Goal: Transaction & Acquisition: Purchase product/service

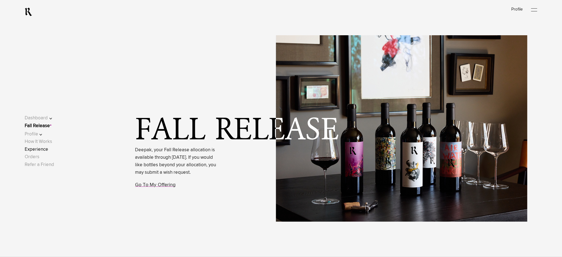
click at [46, 148] on link "Experience" at bounding box center [37, 149] width 24 height 5
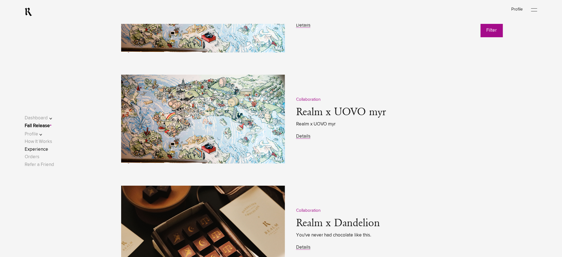
scroll to position [739, 0]
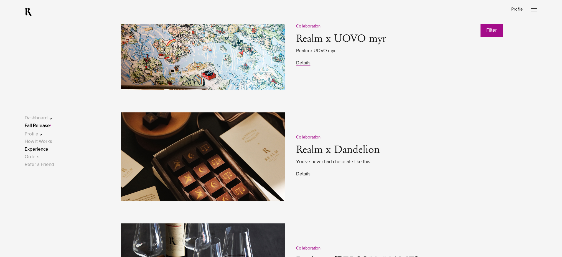
click at [301, 173] on link "Details" at bounding box center [303, 174] width 14 height 5
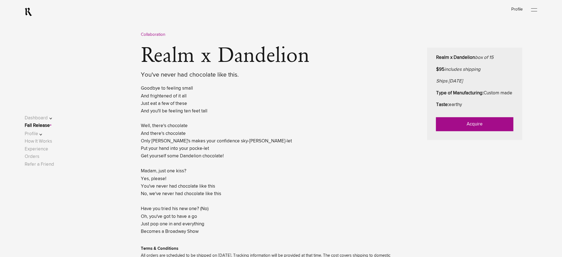
scroll to position [259, 0]
click at [450, 131] on link "Acquire" at bounding box center [474, 124] width 77 height 14
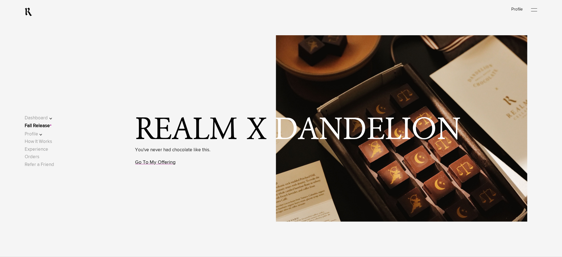
click at [168, 164] on link "Go To My Offering" at bounding box center [155, 162] width 40 height 5
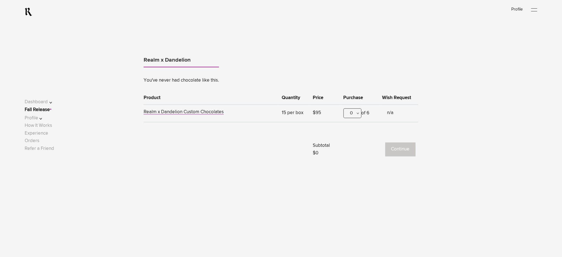
scroll to position [345, 0]
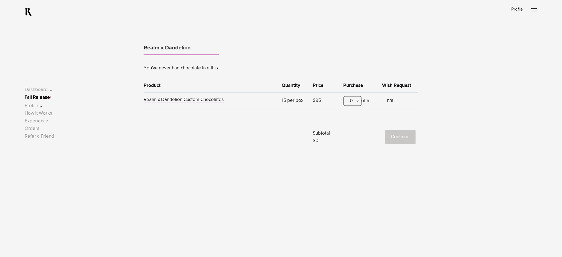
click at [354, 102] on div "0" at bounding box center [352, 101] width 18 height 10
click at [354, 129] on div "1" at bounding box center [352, 128] width 17 height 14
click at [398, 137] on button "Continue" at bounding box center [400, 137] width 30 height 14
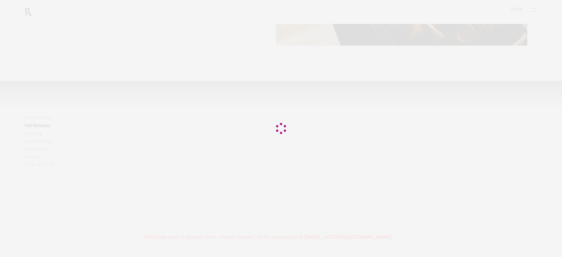
scroll to position [222, 0]
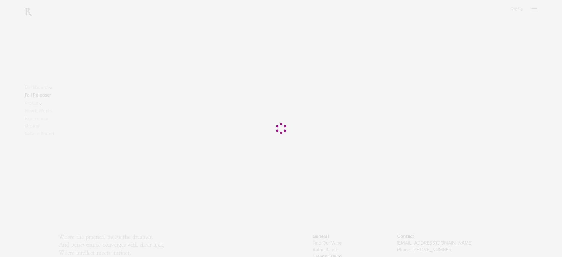
scroll to position [85, 0]
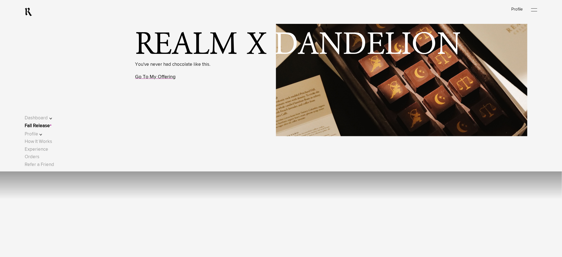
click at [161, 77] on link "Go To My Offering" at bounding box center [155, 76] width 40 height 5
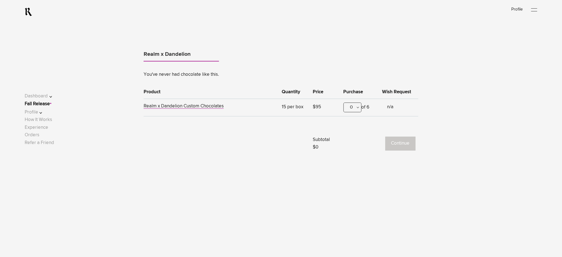
scroll to position [345, 0]
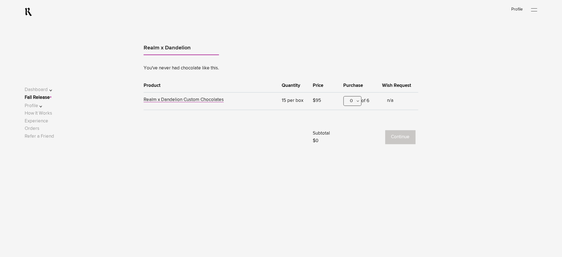
click at [347, 104] on div "0" at bounding box center [352, 101] width 18 height 10
drag, startPoint x: 351, startPoint y: 128, endPoint x: 398, endPoint y: 135, distance: 47.4
click at [351, 128] on div "1" at bounding box center [352, 128] width 17 height 14
click at [401, 136] on button "Continue" at bounding box center [400, 137] width 30 height 14
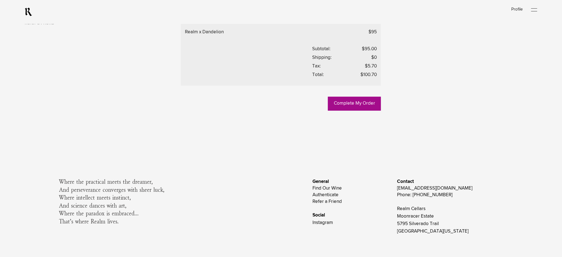
scroll to position [333, 0]
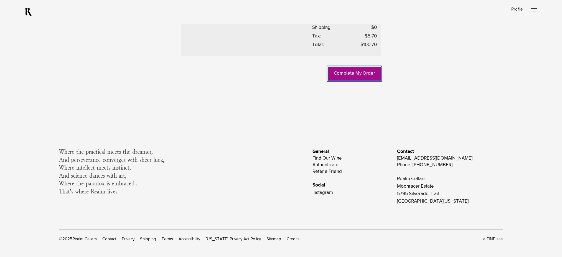
click at [344, 81] on link "Complete My Order" at bounding box center [354, 74] width 53 height 14
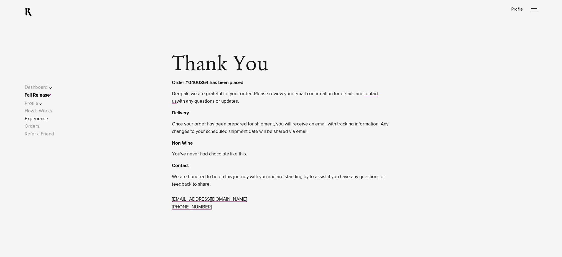
click at [40, 119] on link "Experience" at bounding box center [37, 118] width 24 height 5
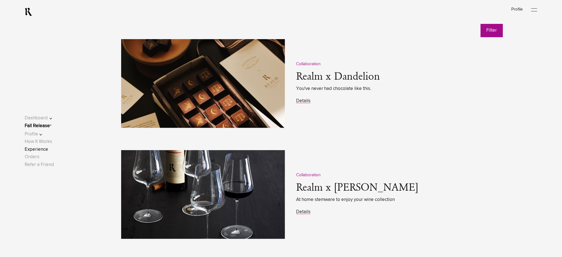
scroll to position [813, 0]
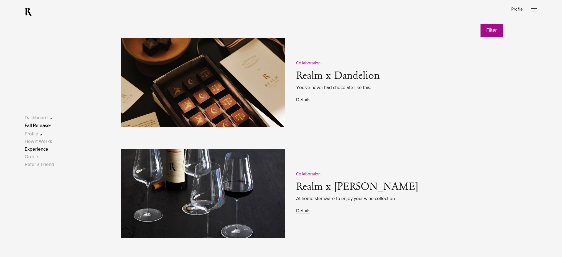
click at [302, 101] on link "Details" at bounding box center [303, 100] width 14 height 5
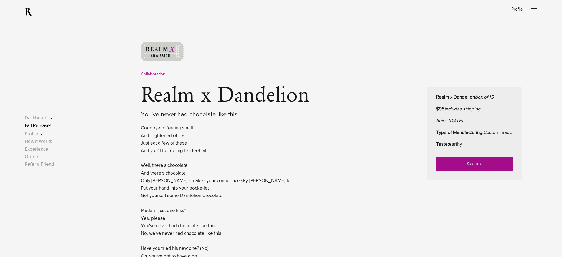
scroll to position [222, 0]
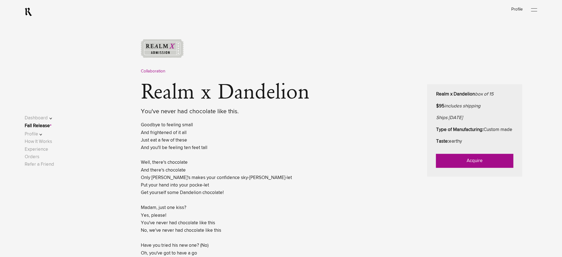
click at [451, 168] on link "Acquire" at bounding box center [474, 161] width 77 height 14
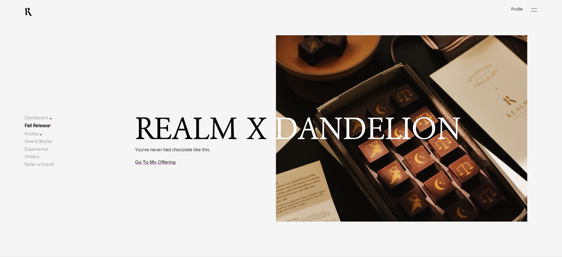
click at [151, 163] on link "Go To My Offering" at bounding box center [155, 162] width 40 height 5
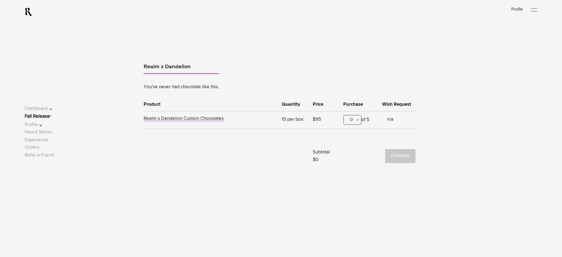
scroll to position [345, 0]
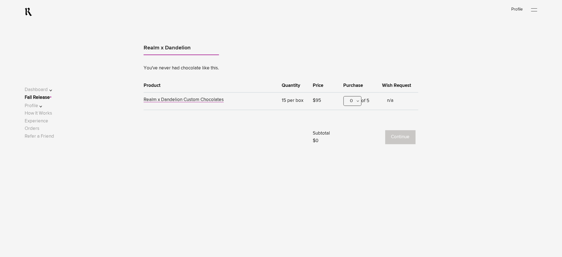
click at [350, 101] on div "0" at bounding box center [352, 101] width 18 height 10
click at [353, 127] on div "1" at bounding box center [352, 128] width 17 height 14
click at [398, 139] on button "Continue" at bounding box center [400, 137] width 30 height 14
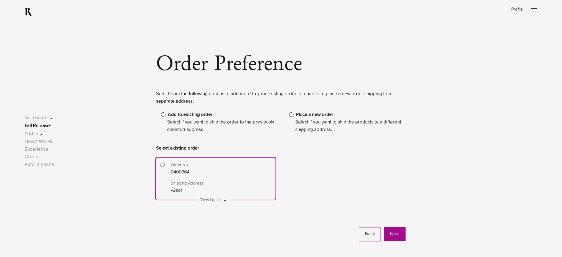
click at [298, 117] on span "Place a new order" at bounding box center [314, 114] width 37 height 5
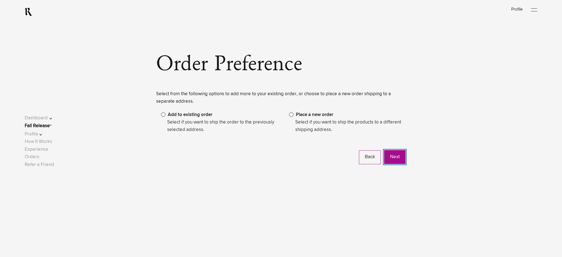
click at [389, 158] on button "Next" at bounding box center [394, 157] width 21 height 14
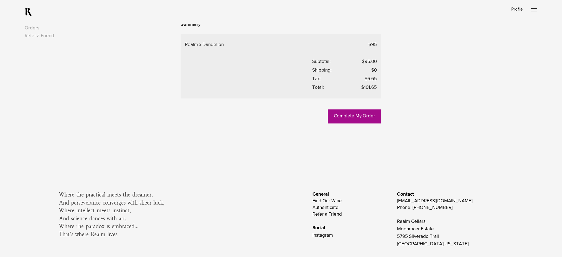
scroll to position [264, 0]
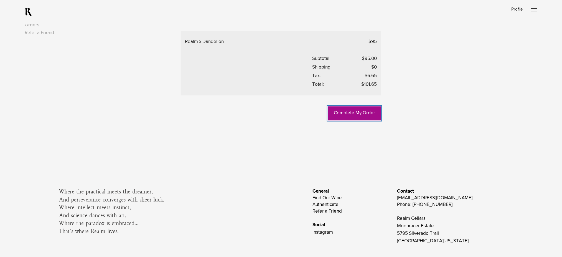
click at [349, 120] on link "Complete My Order" at bounding box center [354, 113] width 53 height 14
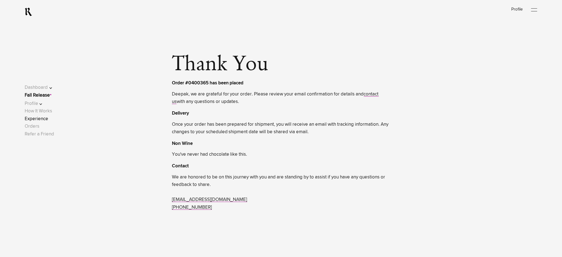
click at [40, 119] on link "Experience" at bounding box center [37, 118] width 24 height 5
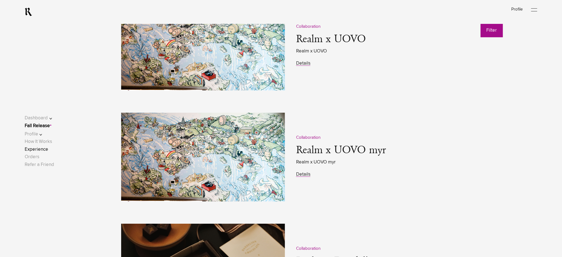
scroll to position [628, 0]
click at [302, 63] on link "Details" at bounding box center [303, 63] width 14 height 5
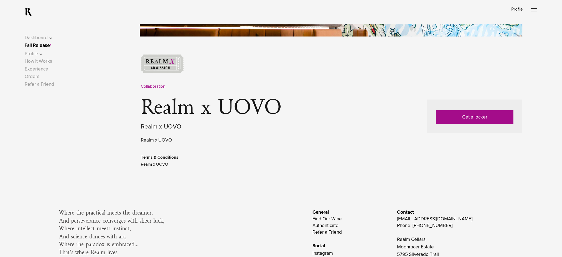
scroll to position [222, 0]
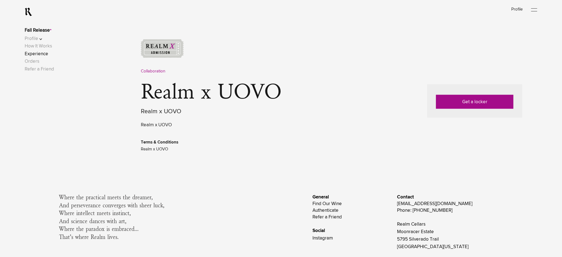
drag, startPoint x: 40, startPoint y: 55, endPoint x: 43, endPoint y: 57, distance: 3.2
click at [40, 55] on link "Experience" at bounding box center [37, 54] width 24 height 5
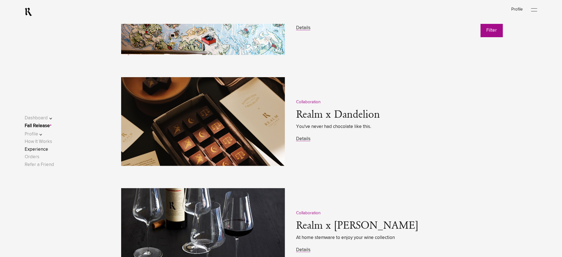
scroll to position [776, 0]
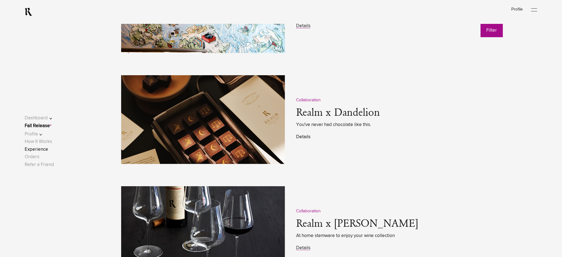
click at [304, 137] on link "Details" at bounding box center [303, 136] width 14 height 5
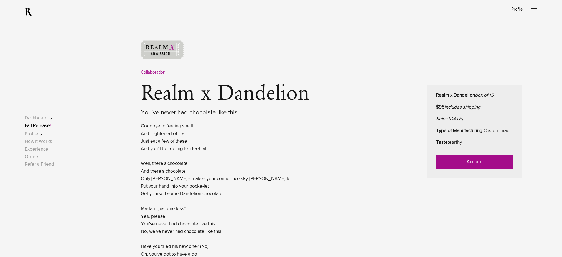
scroll to position [222, 0]
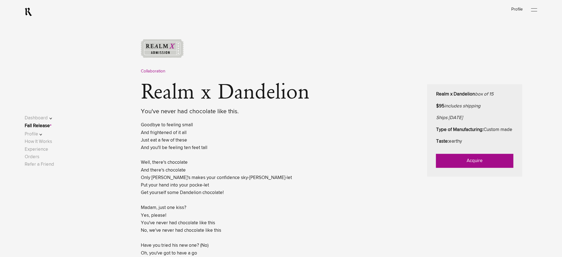
click at [457, 168] on link "Acquire" at bounding box center [474, 161] width 77 height 14
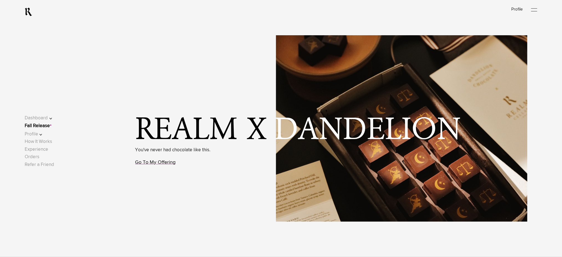
click at [174, 163] on link "Go To My Offering" at bounding box center [155, 162] width 40 height 5
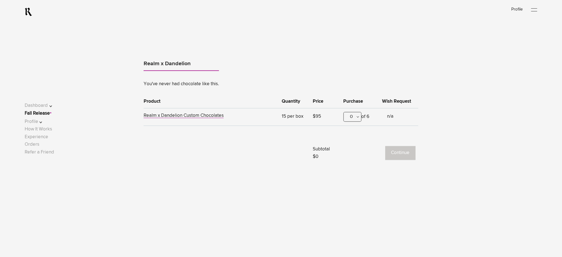
scroll to position [345, 0]
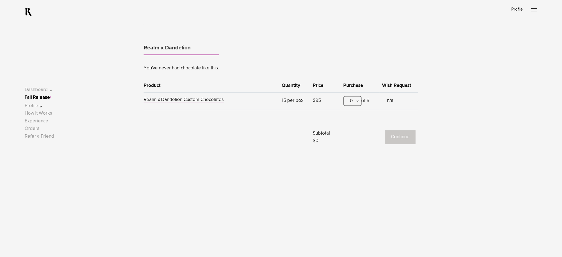
drag, startPoint x: 343, startPoint y: 100, endPoint x: 359, endPoint y: 111, distance: 18.5
click at [344, 101] on div "0" at bounding box center [352, 101] width 18 height 10
click at [358, 127] on div "1" at bounding box center [352, 128] width 17 height 14
click at [399, 138] on button "Continue" at bounding box center [400, 137] width 30 height 14
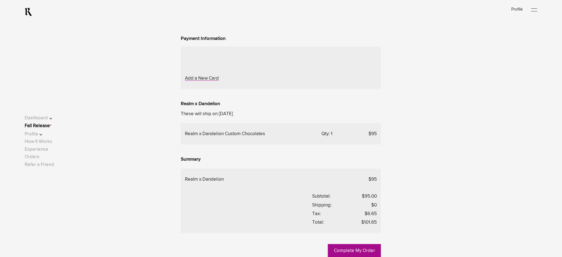
scroll to position [148, 0]
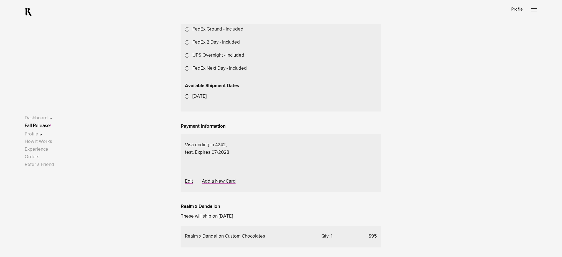
scroll to position [222, 0]
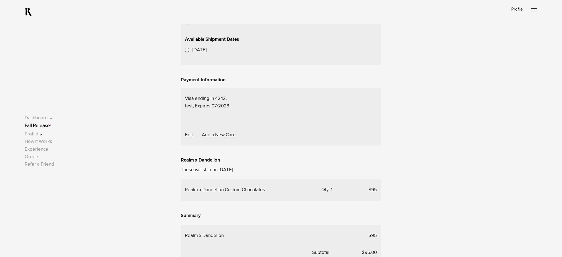
click at [207, 52] on lightning-formatted-date-time "[DATE]" at bounding box center [199, 50] width 14 height 5
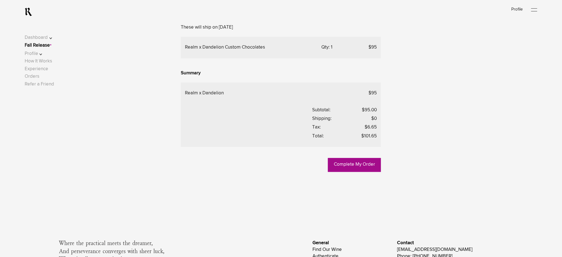
scroll to position [406, 0]
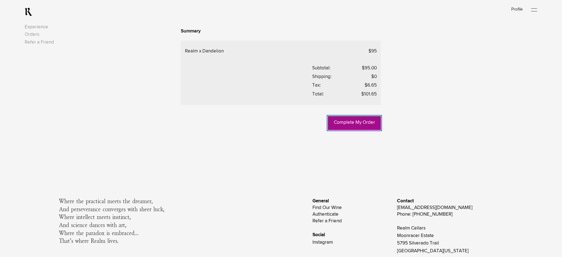
click at [360, 130] on link "Complete My Order" at bounding box center [354, 123] width 53 height 14
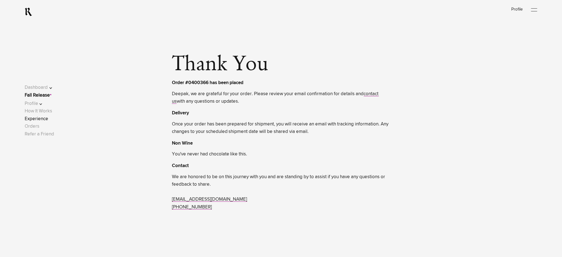
click at [42, 121] on link "Experience" at bounding box center [37, 118] width 24 height 5
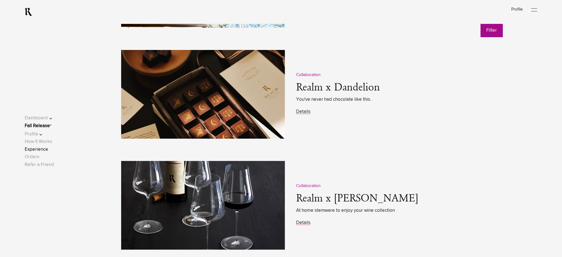
scroll to position [813, 0]
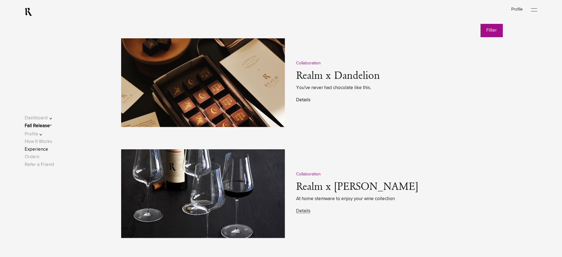
click at [300, 101] on link "Details" at bounding box center [303, 100] width 14 height 5
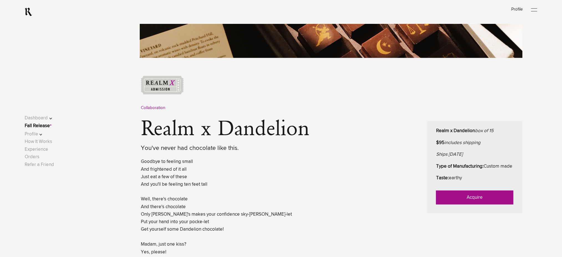
scroll to position [259, 0]
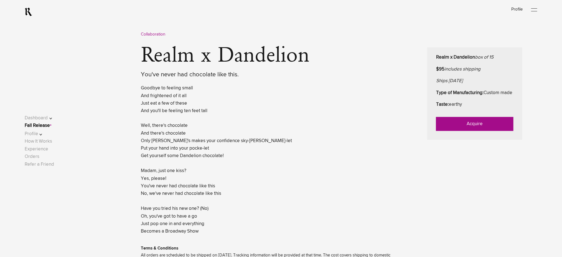
click at [444, 131] on link "Acquire" at bounding box center [474, 124] width 77 height 14
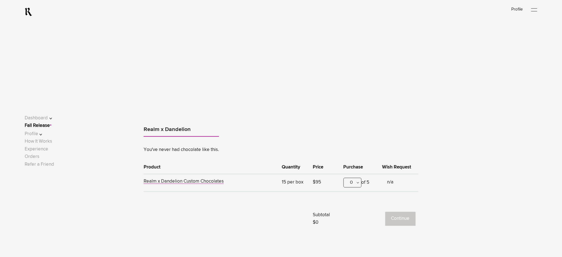
scroll to position [296, 0]
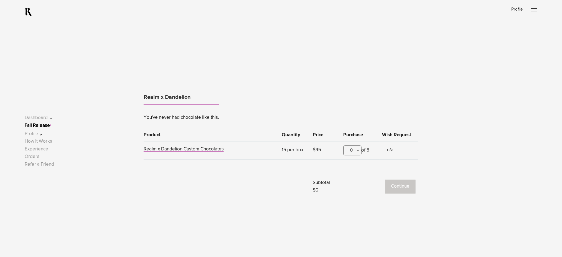
drag, startPoint x: 350, startPoint y: 151, endPoint x: 351, endPoint y: 163, distance: 12.0
click at [350, 152] on div "0" at bounding box center [352, 151] width 18 height 10
click at [351, 175] on div "1" at bounding box center [352, 178] width 17 height 14
click at [393, 186] on button "Continue" at bounding box center [400, 187] width 30 height 14
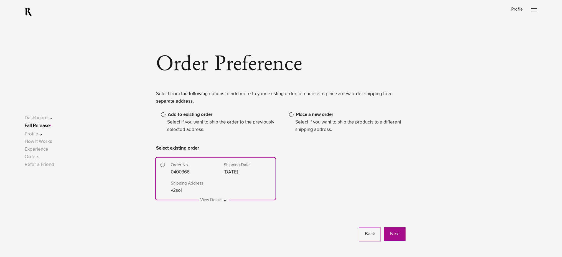
click at [293, 115] on span at bounding box center [291, 114] width 4 height 4
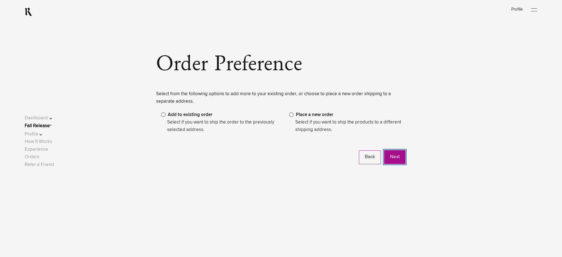
click at [391, 158] on button "Next" at bounding box center [394, 157] width 21 height 14
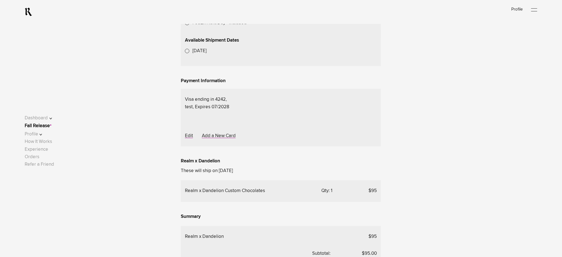
scroll to position [222, 0]
click at [205, 52] on lightning-formatted-date-time "[DATE]" at bounding box center [199, 50] width 14 height 5
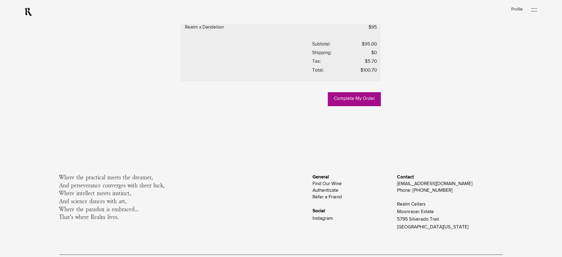
scroll to position [444, 0]
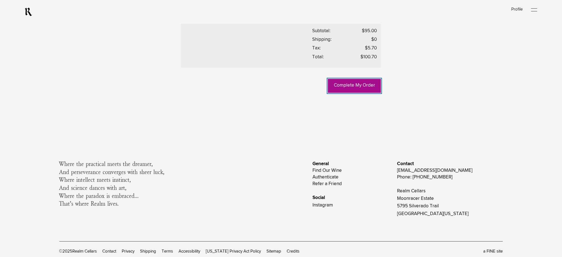
click at [349, 93] on link "Complete My Order" at bounding box center [354, 86] width 53 height 14
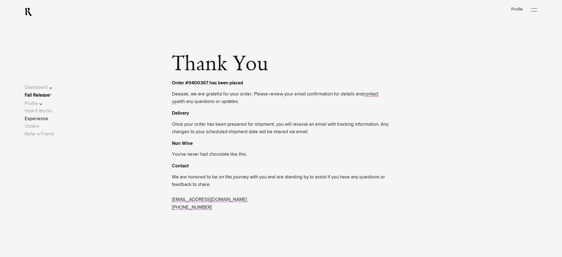
click at [42, 119] on link "Experience" at bounding box center [37, 118] width 24 height 5
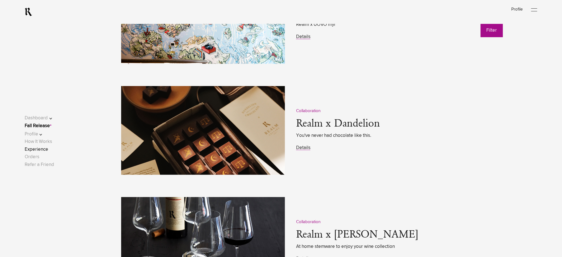
scroll to position [776, 0]
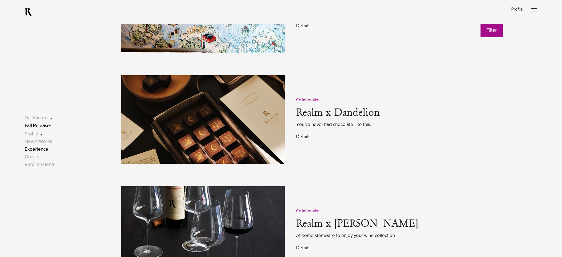
click at [305, 137] on link "Details" at bounding box center [303, 136] width 14 height 5
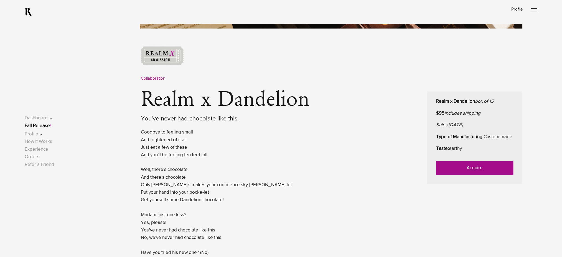
scroll to position [222, 0]
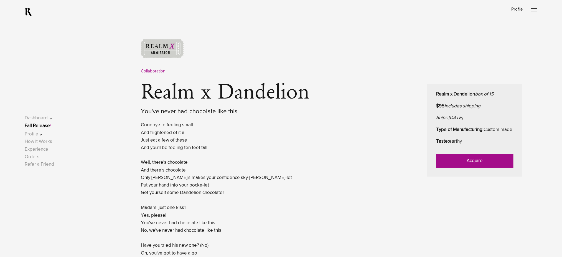
click at [471, 168] on link "Acquire" at bounding box center [474, 161] width 77 height 14
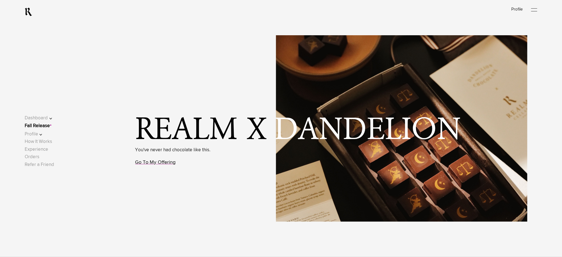
click at [161, 164] on link "Go To My Offering" at bounding box center [155, 162] width 40 height 5
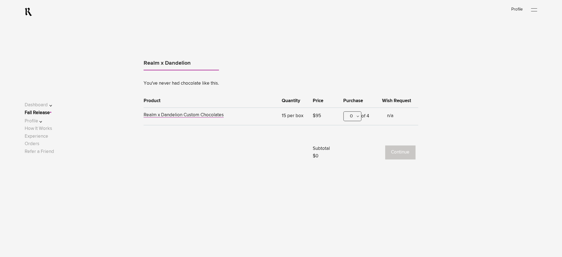
scroll to position [345, 0]
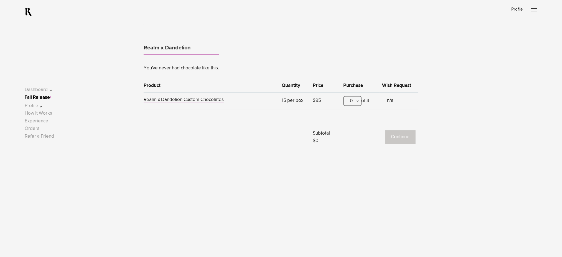
click at [355, 101] on div "0" at bounding box center [352, 101] width 18 height 10
drag, startPoint x: 352, startPoint y: 128, endPoint x: 394, endPoint y: 139, distance: 43.2
click at [353, 129] on div "1" at bounding box center [352, 128] width 17 height 14
click at [397, 141] on button "Continue" at bounding box center [400, 137] width 30 height 14
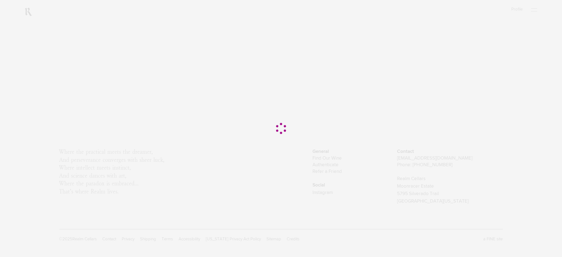
scroll to position [0, 0]
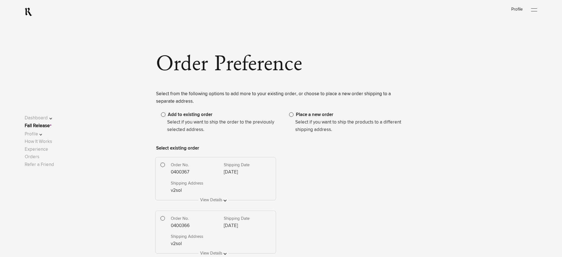
drag, startPoint x: 163, startPoint y: 220, endPoint x: 185, endPoint y: 213, distance: 23.5
click at [162, 220] on span at bounding box center [163, 218] width 4 height 4
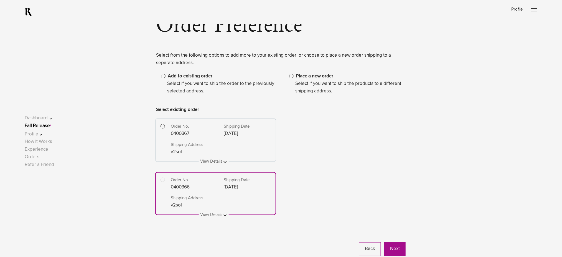
scroll to position [148, 0]
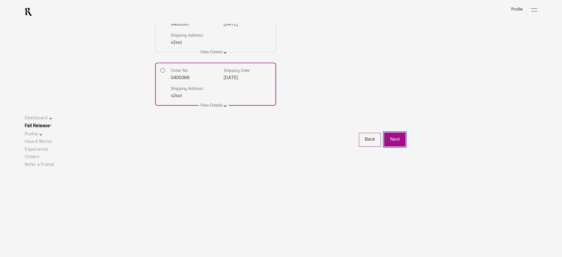
click at [394, 141] on button "Next" at bounding box center [394, 140] width 21 height 14
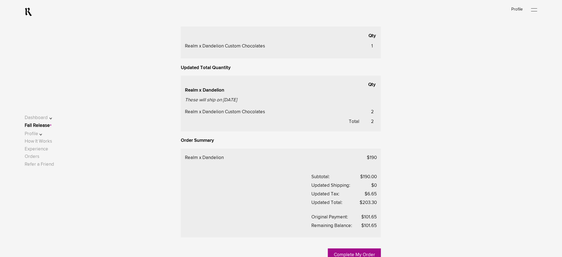
scroll to position [333, 0]
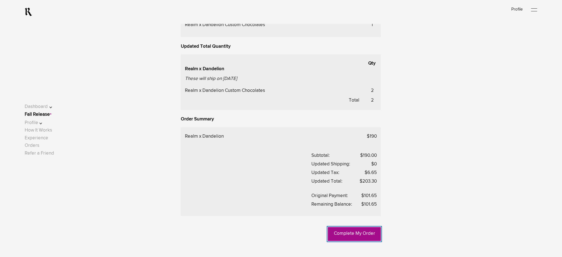
click at [349, 234] on link "Complete My Order" at bounding box center [354, 234] width 53 height 14
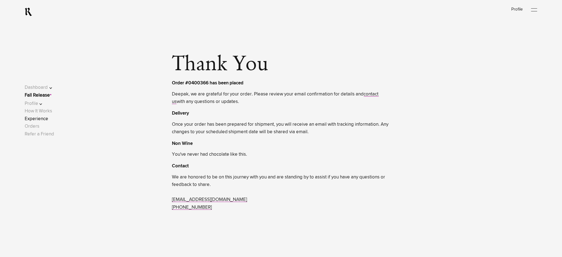
click at [41, 119] on link "Experience" at bounding box center [37, 118] width 24 height 5
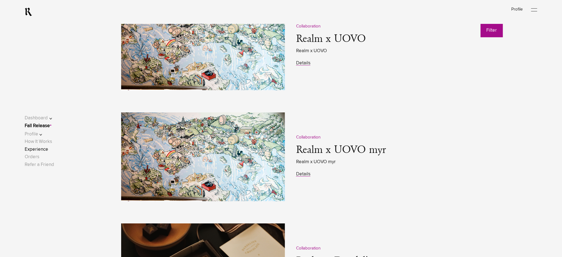
scroll to position [813, 0]
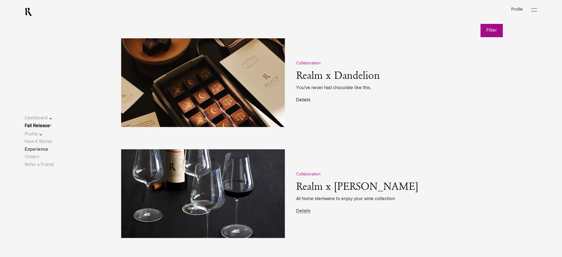
click at [305, 101] on link "Details" at bounding box center [303, 100] width 14 height 5
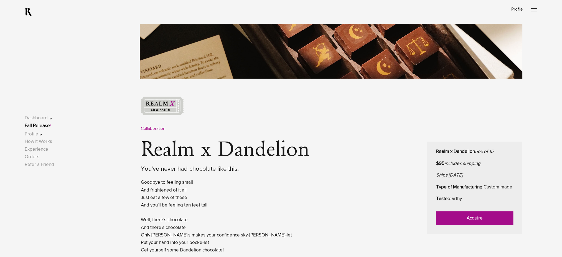
scroll to position [185, 0]
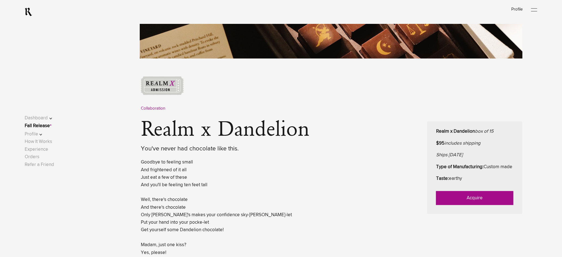
click at [451, 200] on link "Acquire" at bounding box center [474, 198] width 77 height 14
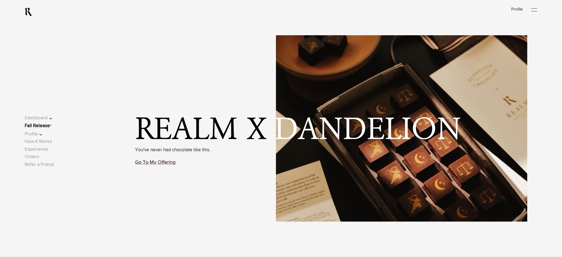
click at [156, 163] on link "Go To My Offering" at bounding box center [155, 162] width 40 height 5
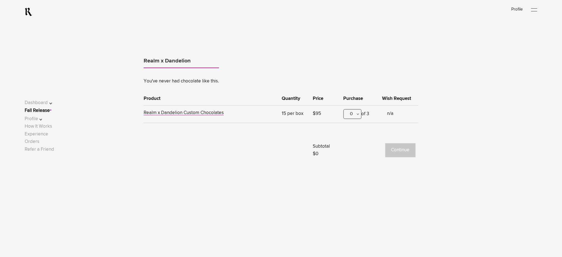
scroll to position [345, 0]
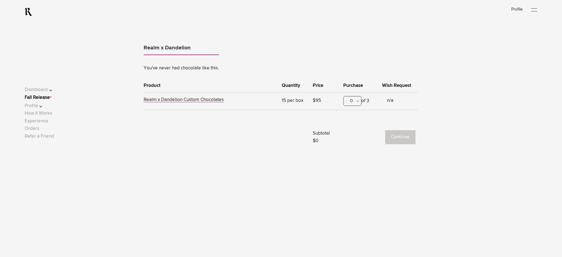
click at [360, 100] on div "0" at bounding box center [352, 101] width 18 height 10
click at [359, 130] on div "1" at bounding box center [352, 128] width 17 height 14
click at [409, 138] on button "Continue" at bounding box center [400, 137] width 30 height 14
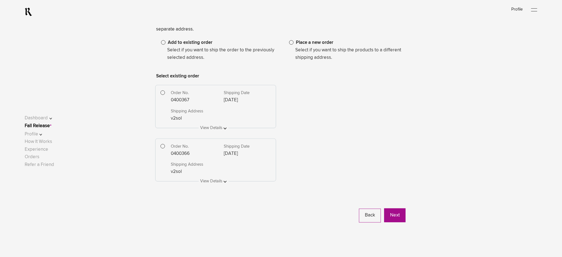
scroll to position [74, 0]
click at [180, 147] on div "Order No." at bounding box center [195, 144] width 48 height 7
click at [161, 146] on span at bounding box center [163, 144] width 4 height 4
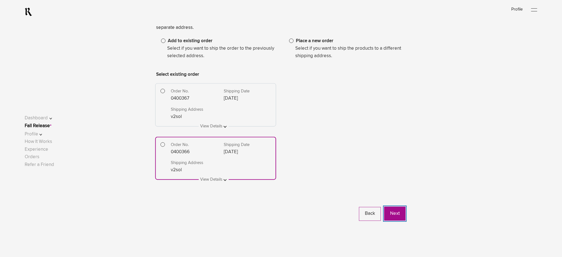
click at [396, 211] on button "Next" at bounding box center [394, 214] width 21 height 14
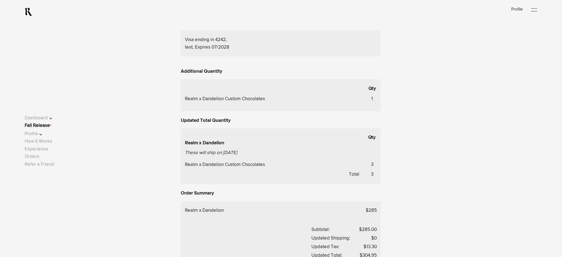
scroll to position [370, 0]
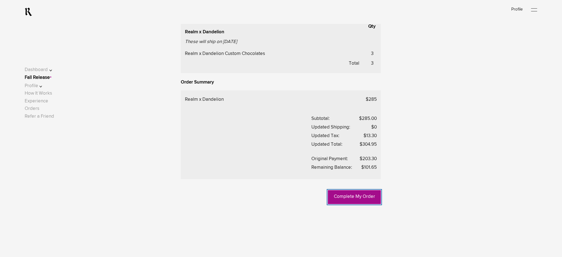
click at [357, 201] on link "Complete My Order" at bounding box center [354, 197] width 53 height 14
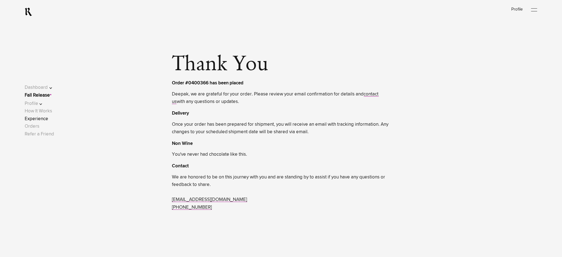
click at [43, 120] on link "Experience" at bounding box center [37, 118] width 24 height 5
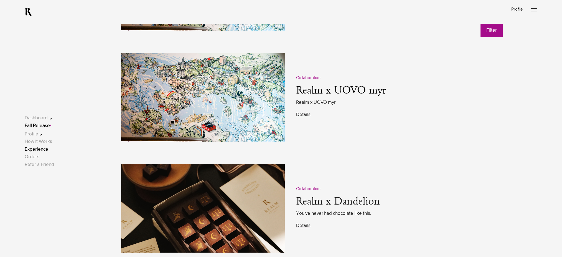
scroll to position [813, 0]
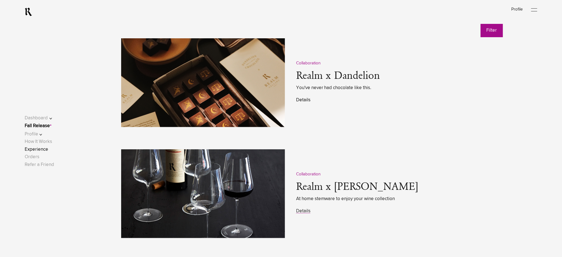
click at [304, 99] on link "Details" at bounding box center [303, 100] width 14 height 5
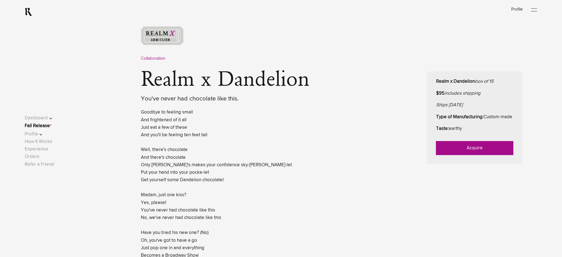
scroll to position [296, 0]
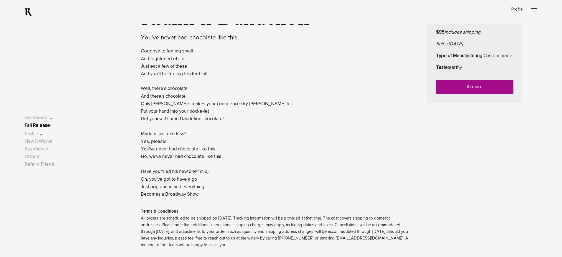
click at [478, 93] on link "Acquire" at bounding box center [474, 87] width 77 height 14
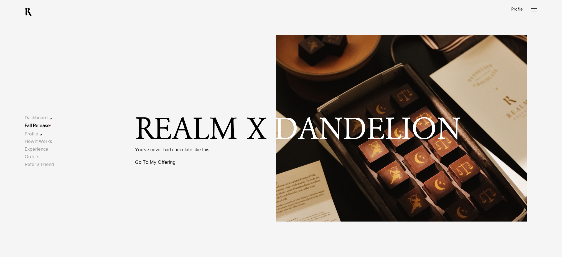
click at [163, 164] on link "Go To My Offering" at bounding box center [155, 162] width 40 height 5
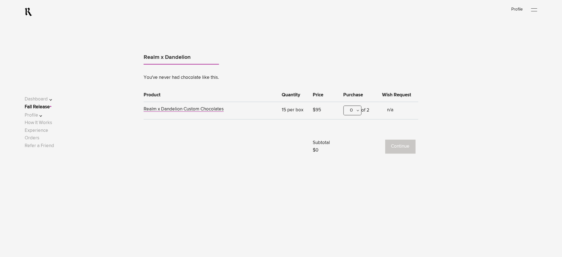
scroll to position [345, 0]
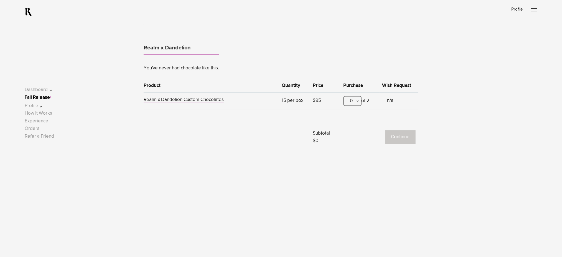
drag, startPoint x: 357, startPoint y: 101, endPoint x: 355, endPoint y: 105, distance: 5.0
click at [357, 101] on div "0" at bounding box center [352, 101] width 18 height 10
click at [355, 127] on div "1" at bounding box center [352, 128] width 17 height 14
click at [401, 139] on button "Continue" at bounding box center [400, 137] width 30 height 14
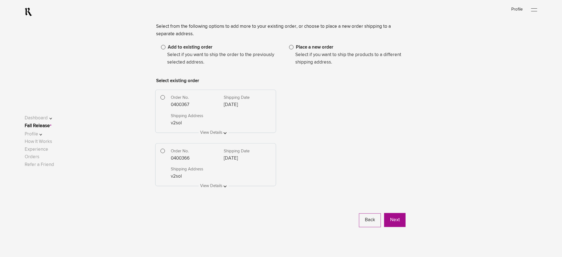
scroll to position [74, 0]
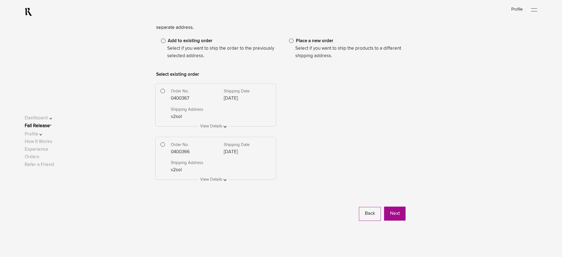
click at [169, 92] on span at bounding box center [169, 90] width 16 height 7
click at [163, 93] on div "Order No. 0400367 Shipping Date Mar 12, 2025 Shipping Address v2sol 123 secret …" at bounding box center [215, 104] width 121 height 43
click at [162, 91] on div "Order No. 0400367 Shipping Date Mar 12, 2025 Shipping Address v2sol 123 secret …" at bounding box center [215, 104] width 121 height 43
click at [164, 92] on div "Order No. 0400367 Shipping Date Mar 12, 2025 Shipping Address v2sol 123 secret …" at bounding box center [215, 104] width 121 height 43
drag, startPoint x: 162, startPoint y: 91, endPoint x: 242, endPoint y: 86, distance: 79.8
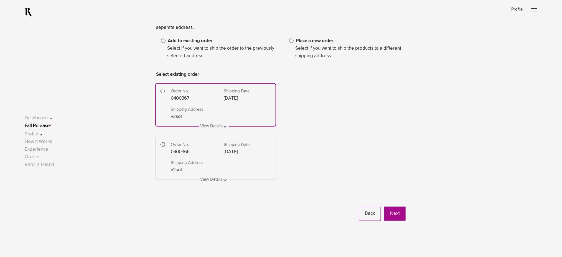
click at [164, 91] on div "Order No. 0400367 Shipping Date Mar 12, 2025 Shipping Address v2sol 123 secret …" at bounding box center [215, 104] width 121 height 43
click at [324, 41] on span "Place a new order" at bounding box center [314, 41] width 37 height 5
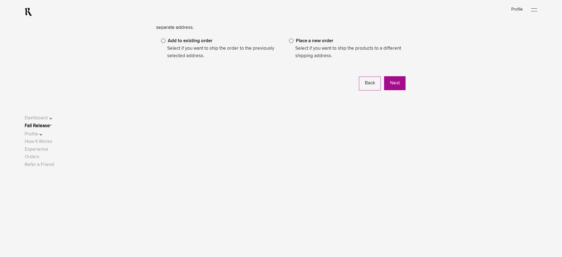
click at [164, 41] on span at bounding box center [163, 41] width 4 height 4
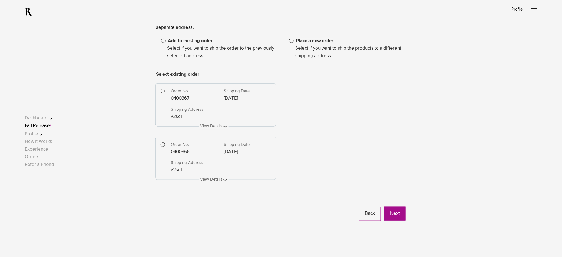
click at [162, 91] on span at bounding box center [163, 91] width 4 height 4
click at [389, 213] on button "Next" at bounding box center [394, 214] width 21 height 14
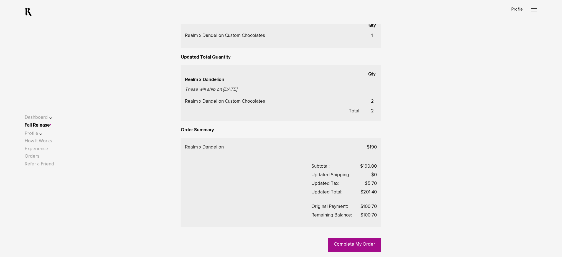
scroll to position [406, 0]
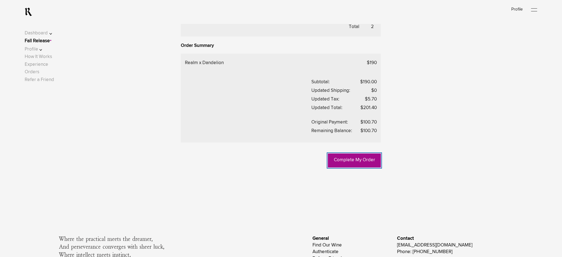
click at [353, 162] on link "Complete My Order" at bounding box center [354, 160] width 53 height 14
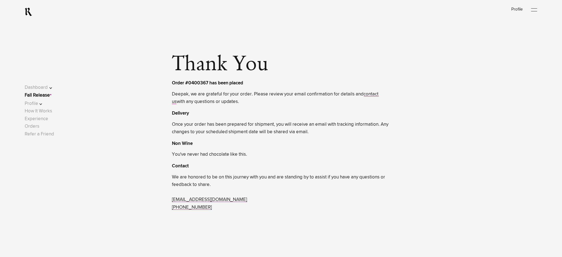
click at [49, 95] on link "Fall Release" at bounding box center [37, 95] width 25 height 5
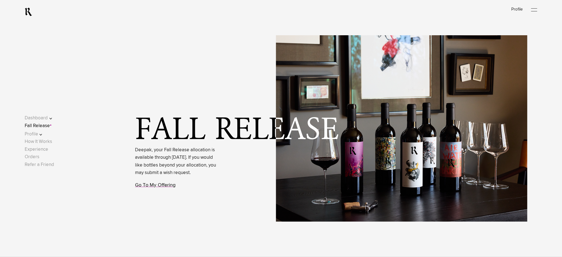
click at [159, 187] on link "Go To My Offering" at bounding box center [155, 184] width 40 height 5
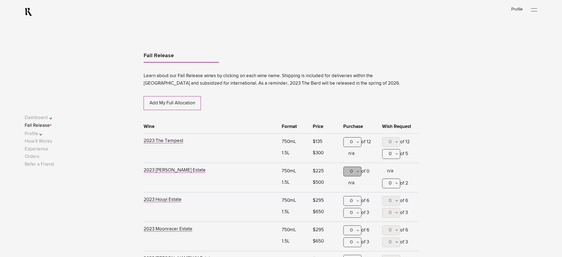
scroll to position [290, 0]
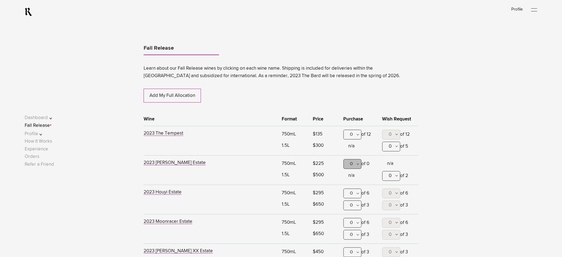
click at [354, 135] on div "0" at bounding box center [352, 135] width 18 height 10
click at [352, 161] on div "1" at bounding box center [352, 162] width 17 height 14
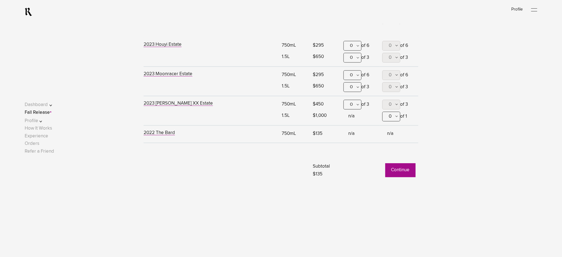
click at [386, 170] on button "Continue" at bounding box center [400, 170] width 30 height 14
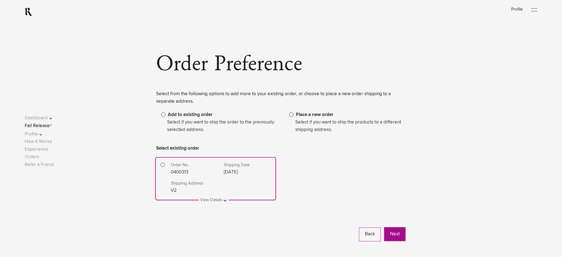
drag, startPoint x: 292, startPoint y: 115, endPoint x: 297, endPoint y: 120, distance: 6.9
click at [292, 115] on span at bounding box center [291, 114] width 4 height 4
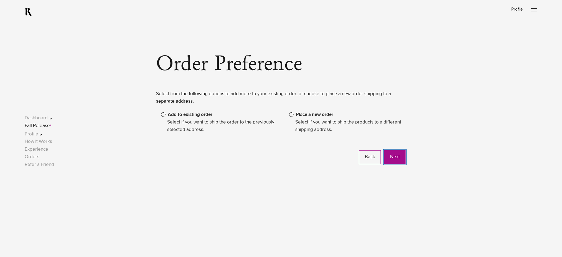
click at [402, 157] on button "Next" at bounding box center [394, 157] width 21 height 14
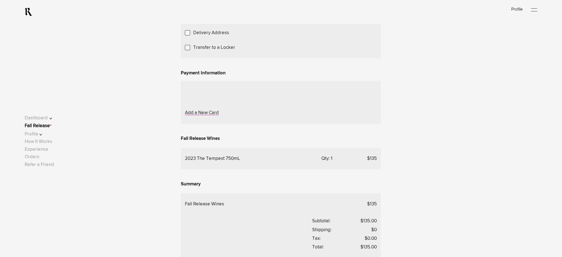
scroll to position [148, 0]
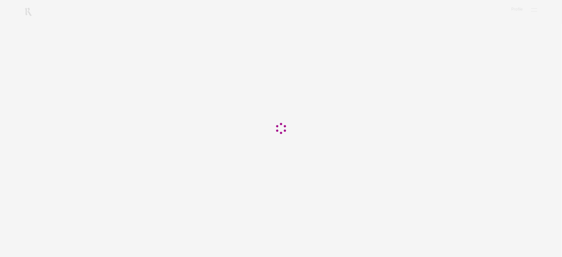
scroll to position [239, 0]
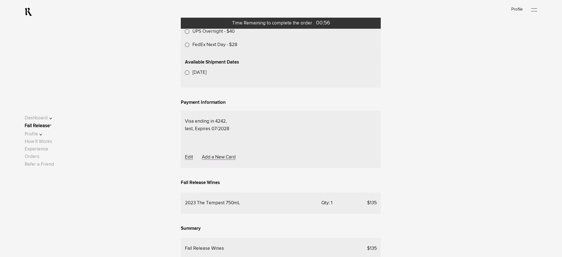
click at [203, 75] on lightning-formatted-date-time "[DATE]" at bounding box center [199, 72] width 14 height 5
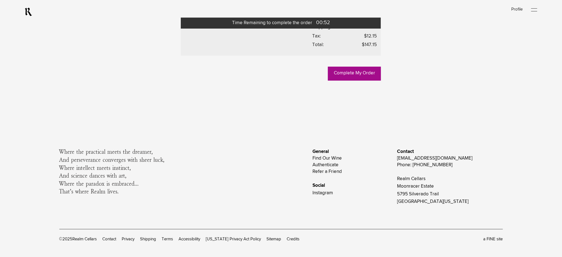
scroll to position [498, 0]
click at [342, 80] on link "Complete My Order" at bounding box center [354, 74] width 53 height 14
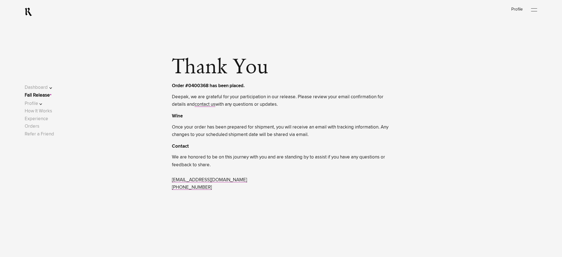
click at [50, 95] on link "Fall Release" at bounding box center [37, 95] width 25 height 5
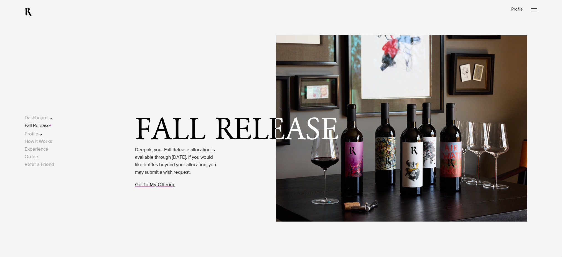
click at [162, 187] on link "Go To My Offering" at bounding box center [155, 184] width 40 height 5
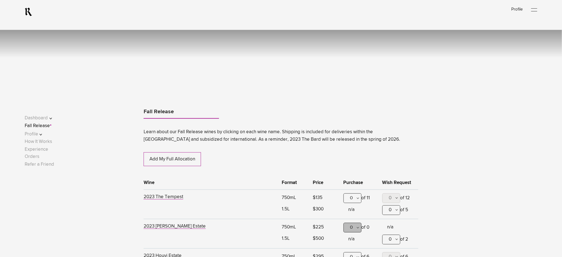
scroll to position [290, 0]
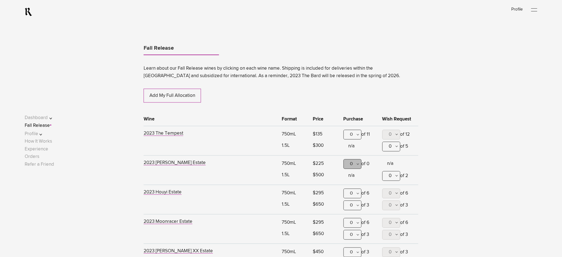
click at [354, 135] on div "0" at bounding box center [352, 135] width 18 height 10
click at [350, 162] on div "1" at bounding box center [352, 162] width 17 height 14
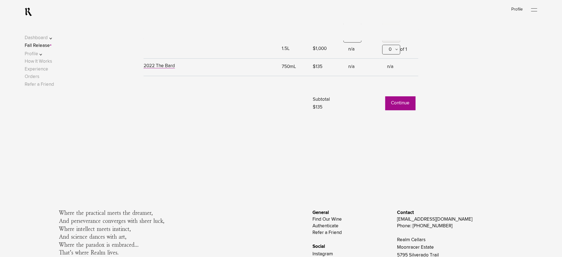
scroll to position [512, 0]
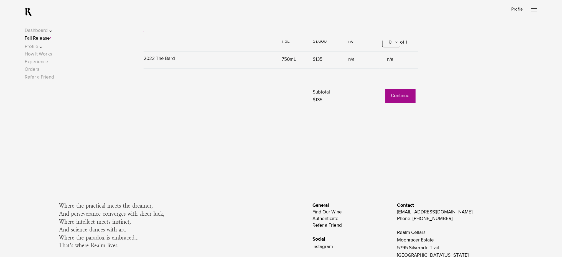
click at [407, 100] on button "Continue" at bounding box center [400, 96] width 30 height 14
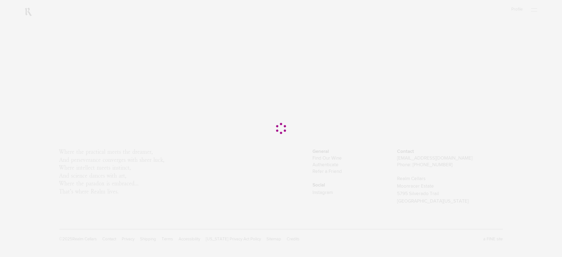
scroll to position [0, 0]
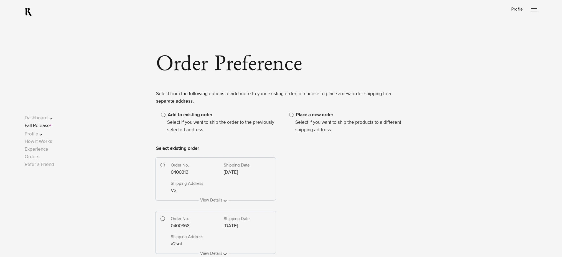
click at [291, 115] on span at bounding box center [291, 115] width 4 height 4
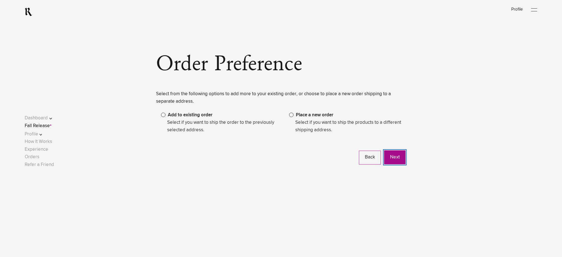
click at [399, 159] on button "Next" at bounding box center [394, 157] width 21 height 14
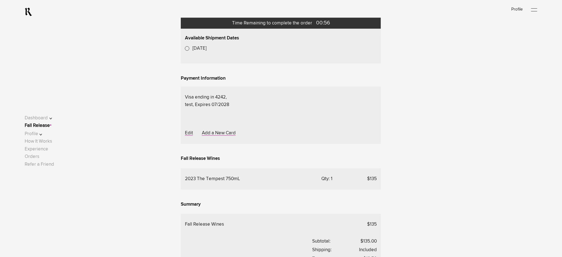
scroll to position [264, 0]
click at [206, 50] on lightning-formatted-date-time "[DATE]" at bounding box center [199, 47] width 14 height 5
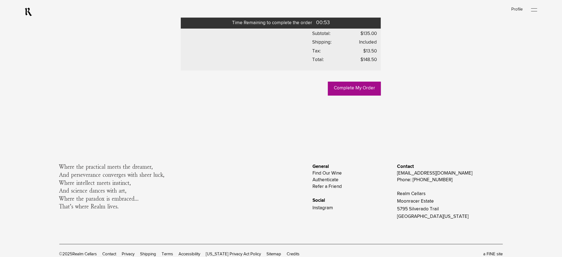
scroll to position [485, 0]
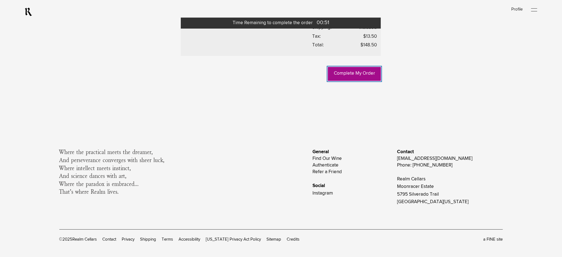
click at [353, 81] on link "Complete My Order" at bounding box center [354, 74] width 53 height 14
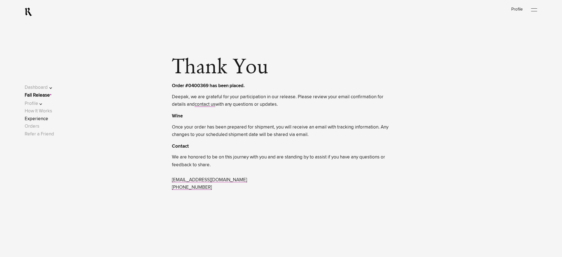
click at [38, 118] on link "Experience" at bounding box center [37, 118] width 24 height 5
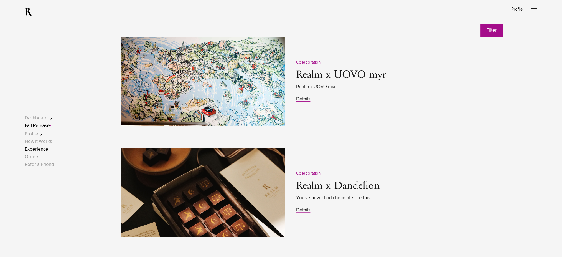
scroll to position [776, 0]
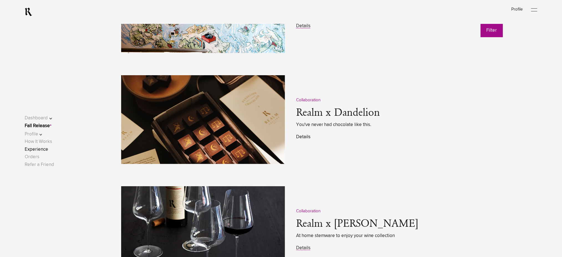
click at [302, 136] on link "Details" at bounding box center [303, 136] width 14 height 5
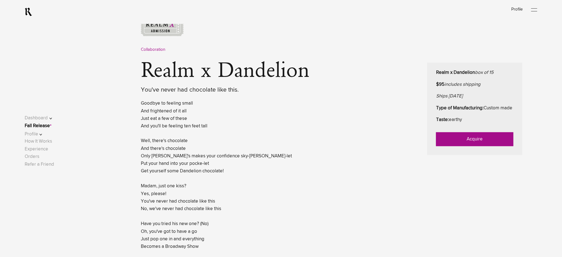
scroll to position [259, 0]
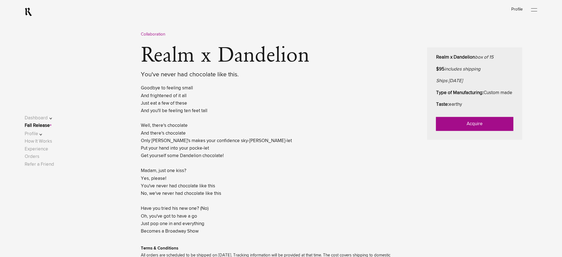
click at [480, 131] on link "Acquire" at bounding box center [474, 124] width 77 height 14
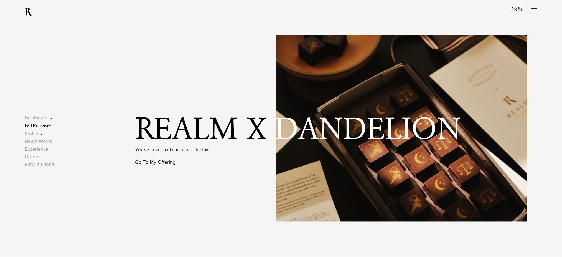
click at [165, 162] on link "Go To My Offering" at bounding box center [155, 162] width 40 height 5
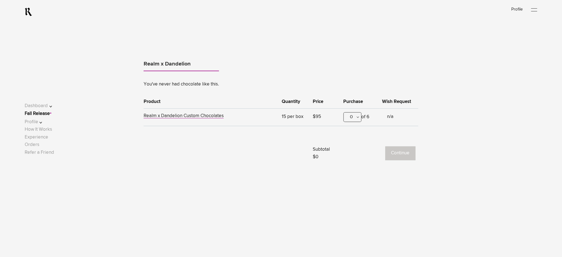
scroll to position [345, 0]
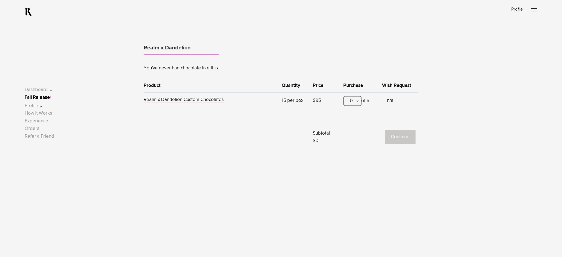
click at [354, 105] on div "0" at bounding box center [352, 101] width 18 height 10
click at [356, 132] on div "1" at bounding box center [352, 128] width 17 height 14
click at [400, 136] on button "Continue" at bounding box center [400, 137] width 30 height 14
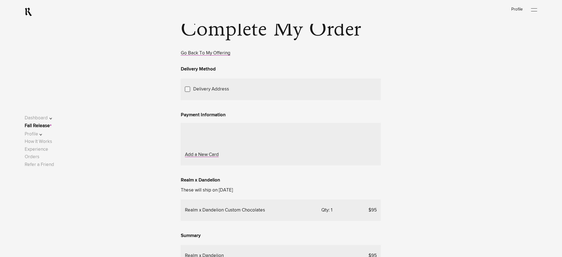
scroll to position [111, 0]
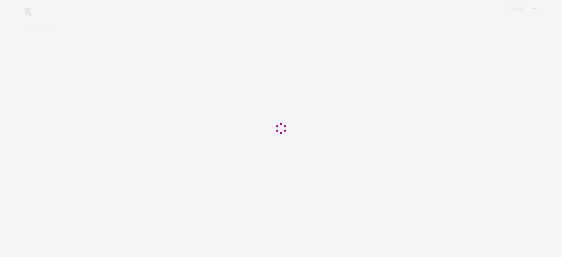
scroll to position [116, 0]
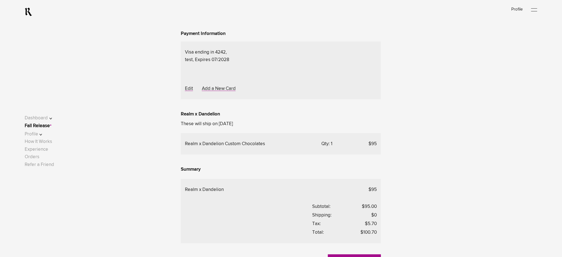
click at [0, 0] on span "Choose Another Saved Shipping Address" at bounding box center [0, 0] width 0 height 0
click at [0, 0] on div "test Test - [PERSON_NAME], 222" at bounding box center [0, 0] width 0 height 0
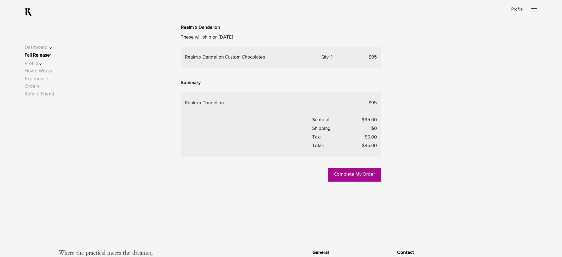
scroll to position [264, 0]
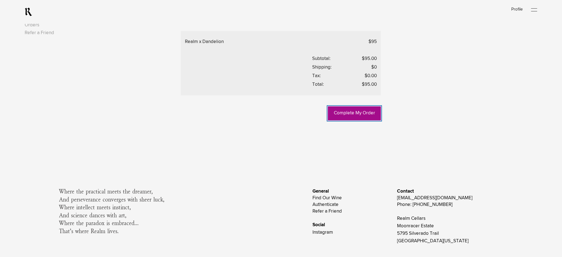
click at [345, 120] on link "Complete My Order" at bounding box center [354, 113] width 53 height 14
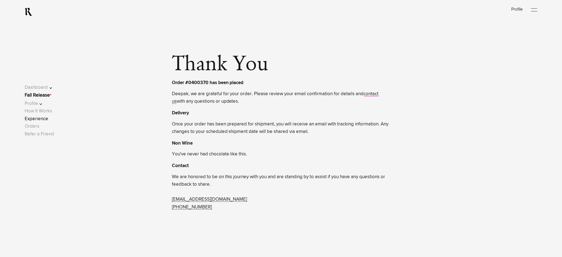
click at [41, 120] on link "Experience" at bounding box center [37, 118] width 24 height 5
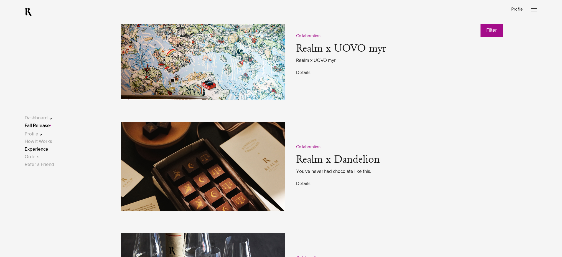
scroll to position [739, 0]
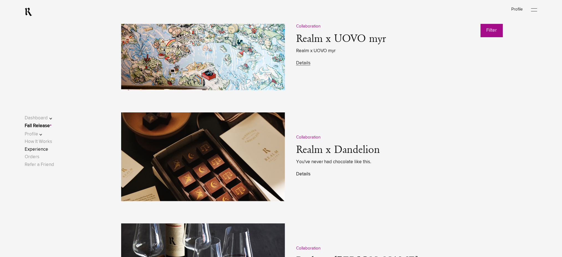
click at [308, 174] on link "Details" at bounding box center [303, 174] width 14 height 5
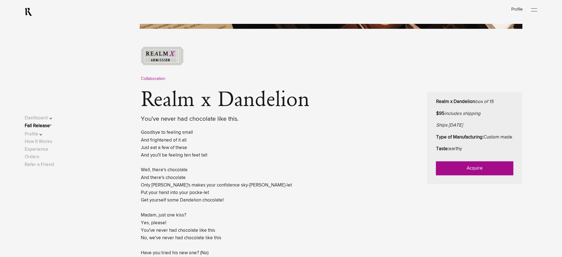
scroll to position [222, 0]
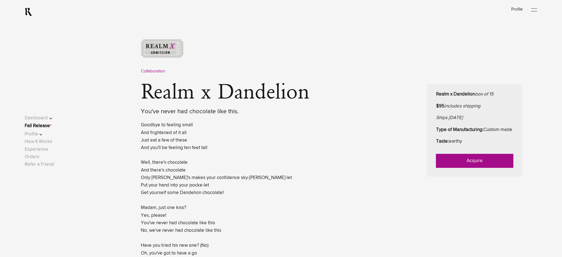
click at [443, 168] on link "Acquire" at bounding box center [474, 161] width 77 height 14
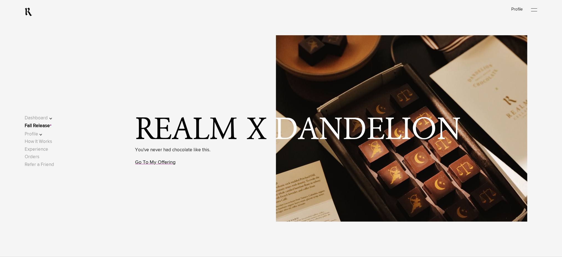
click at [162, 163] on link "Go To My Offering" at bounding box center [155, 162] width 40 height 5
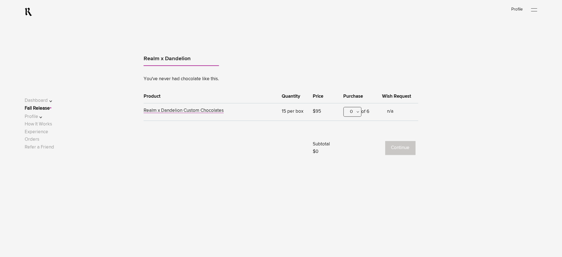
scroll to position [345, 0]
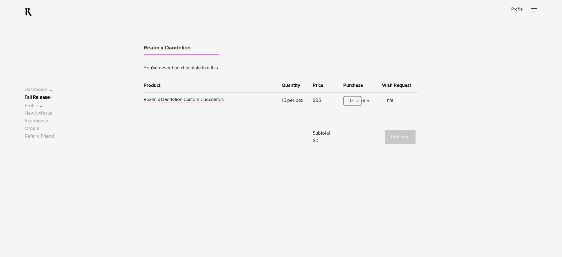
click at [353, 103] on div "0" at bounding box center [352, 101] width 18 height 10
click at [356, 130] on div "1" at bounding box center [352, 128] width 17 height 14
click at [396, 133] on button "Continue" at bounding box center [400, 137] width 30 height 14
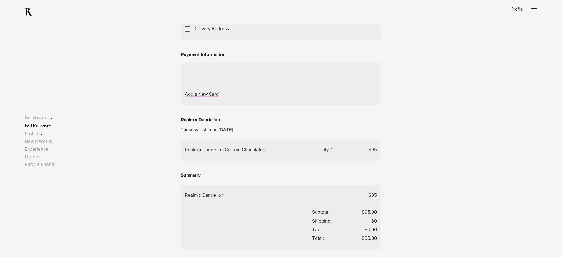
scroll to position [111, 0]
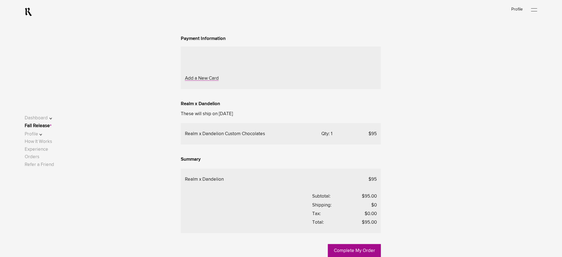
click at [0, 0] on div "Choose Another Saved Shipping Address" at bounding box center [0, 0] width 0 height 0
click at [0, 0] on div "test Test - Shau Kei Wan, 222" at bounding box center [0, 0] width 0 height 0
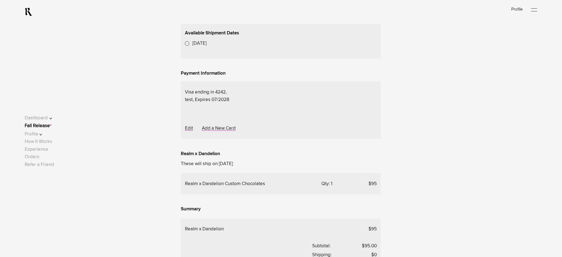
scroll to position [190, 0]
click at [203, 45] on lightning-formatted-date-time "[DATE]" at bounding box center [199, 42] width 14 height 5
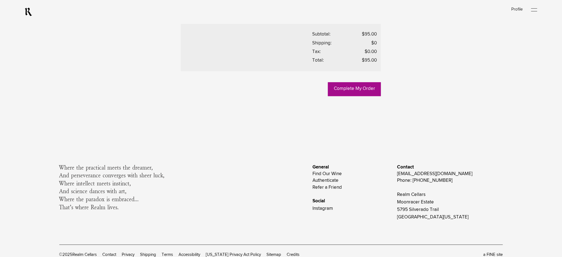
scroll to position [411, 0]
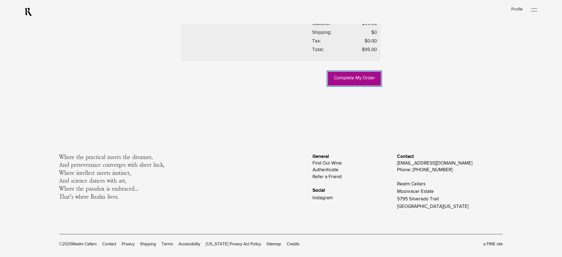
click at [366, 85] on link "Complete My Order" at bounding box center [354, 79] width 53 height 14
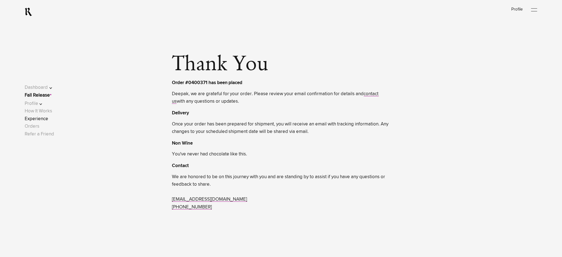
click at [42, 119] on link "Experience" at bounding box center [37, 118] width 24 height 5
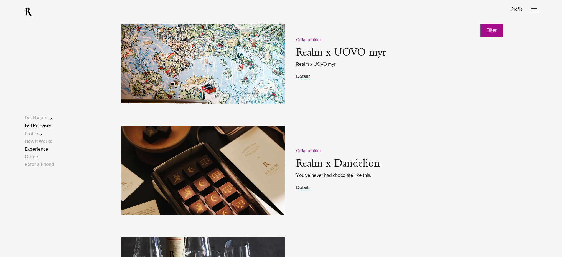
scroll to position [739, 0]
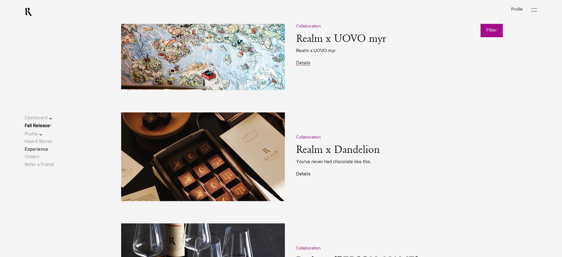
click at [301, 176] on link "Details" at bounding box center [303, 174] width 14 height 5
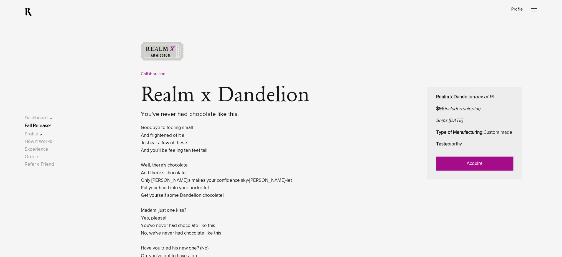
scroll to position [222, 0]
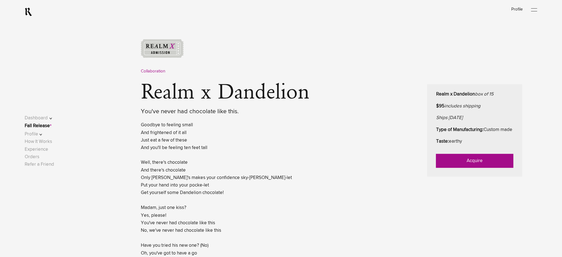
click at [462, 166] on link "Acquire" at bounding box center [474, 161] width 77 height 14
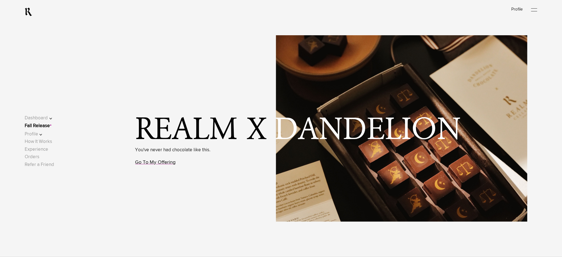
click at [147, 164] on link "Go To My Offering" at bounding box center [155, 162] width 40 height 5
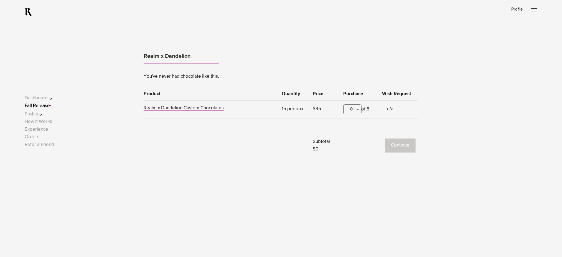
scroll to position [345, 0]
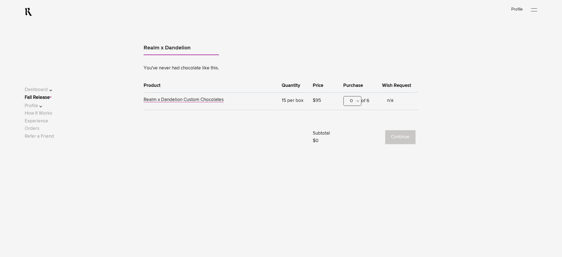
drag, startPoint x: 353, startPoint y: 103, endPoint x: 353, endPoint y: 114, distance: 11.9
click at [353, 103] on div "0" at bounding box center [352, 101] width 18 height 10
drag, startPoint x: 354, startPoint y: 123, endPoint x: 383, endPoint y: 136, distance: 32.0
click at [355, 124] on div "1" at bounding box center [352, 128] width 17 height 14
click at [402, 141] on button "Continue" at bounding box center [400, 137] width 30 height 14
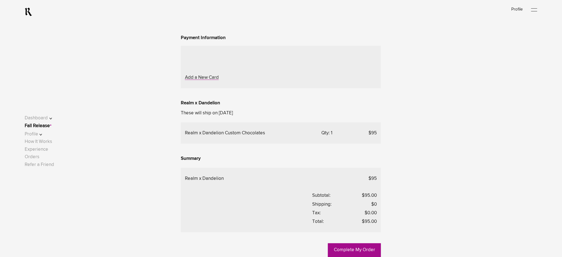
scroll to position [111, 0]
click at [0, 0] on span "Choose Another Saved Shipping Address" at bounding box center [0, 0] width 0 height 0
click at [0, 0] on div "test Test - Shau Kei Wan, 222" at bounding box center [0, 0] width 0 height 0
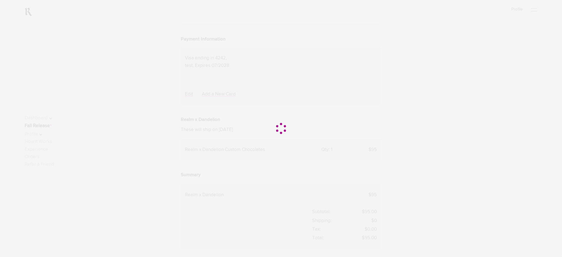
scroll to position [190, 0]
click at [205, 153] on div at bounding box center [281, 128] width 562 height 257
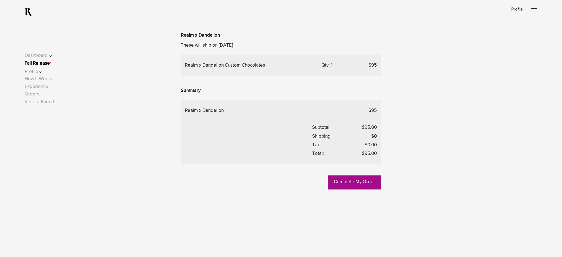
scroll to position [300, 0]
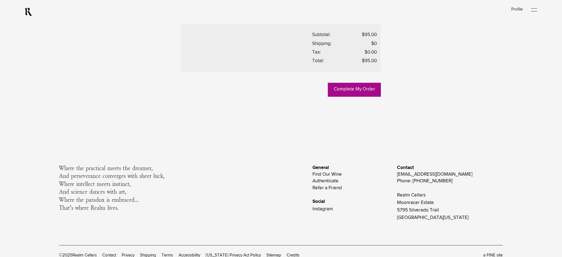
scroll to position [411, 0]
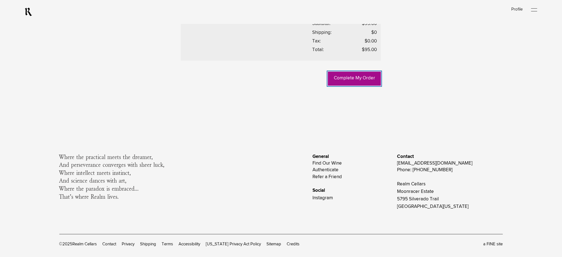
click at [343, 85] on link "Complete My Order" at bounding box center [354, 79] width 53 height 14
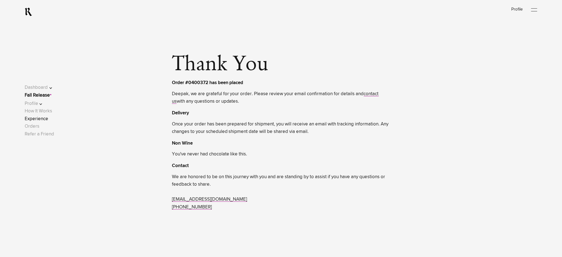
click at [40, 119] on link "Experience" at bounding box center [37, 118] width 24 height 5
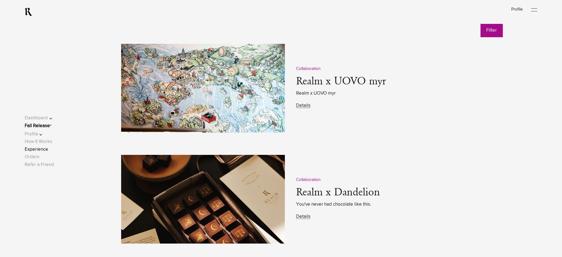
scroll to position [776, 0]
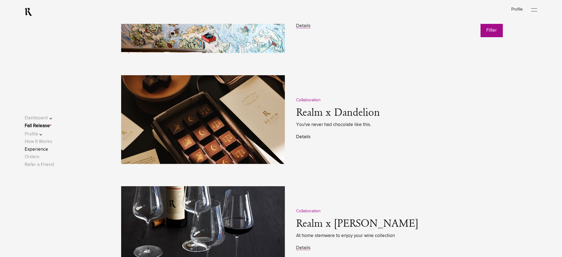
click at [299, 136] on link "Details" at bounding box center [303, 136] width 14 height 5
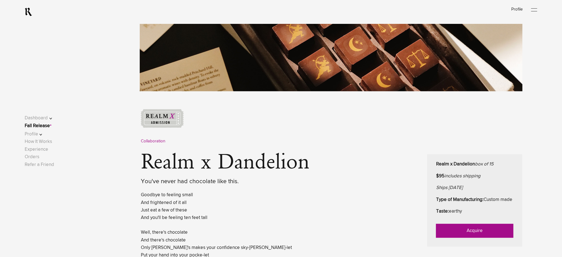
scroll to position [222, 0]
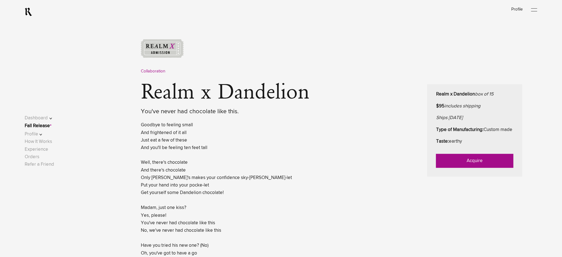
click at [447, 164] on link "Acquire" at bounding box center [474, 161] width 77 height 14
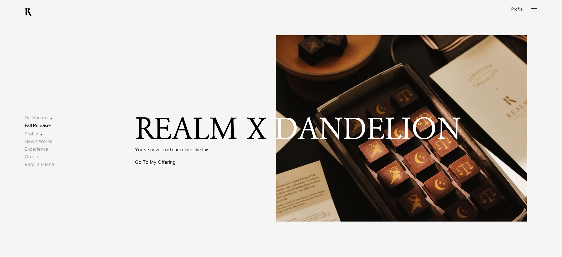
click at [162, 162] on link "Go To My Offering" at bounding box center [155, 162] width 40 height 5
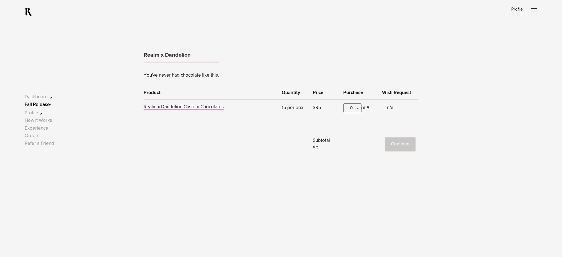
scroll to position [345, 0]
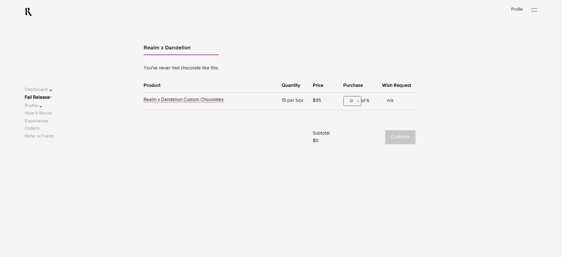
click at [357, 101] on div "0" at bounding box center [352, 101] width 18 height 10
click at [353, 126] on div "1" at bounding box center [352, 128] width 17 height 14
click at [399, 136] on button "Continue" at bounding box center [400, 137] width 30 height 14
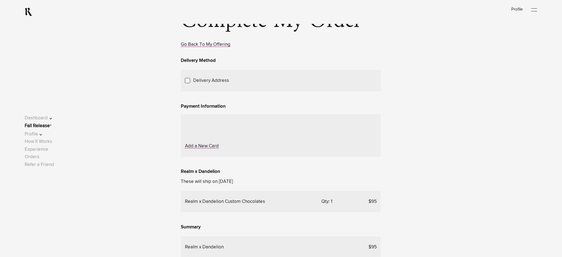
scroll to position [111, 0]
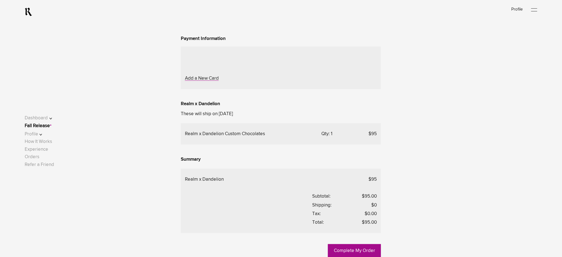
click at [0, 0] on span "Choose Another Saved Shipping Address" at bounding box center [0, 0] width 0 height 0
click at [0, 0] on div "test Test - [PERSON_NAME], 222" at bounding box center [0, 0] width 0 height 0
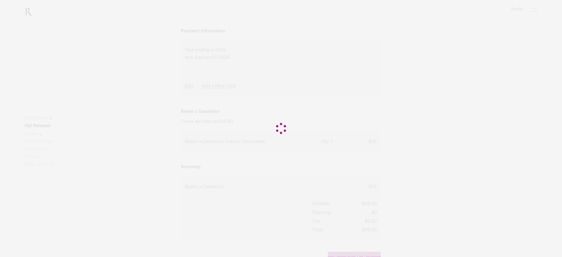
scroll to position [185, 0]
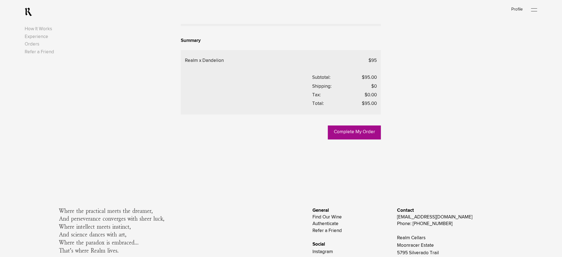
scroll to position [370, 0]
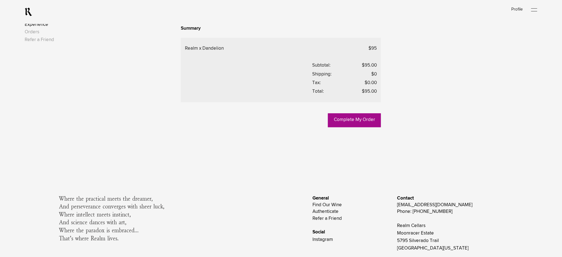
drag, startPoint x: 39, startPoint y: 134, endPoint x: 55, endPoint y: 128, distance: 17.0
click at [39, 27] on link "Experience" at bounding box center [37, 24] width 24 height 5
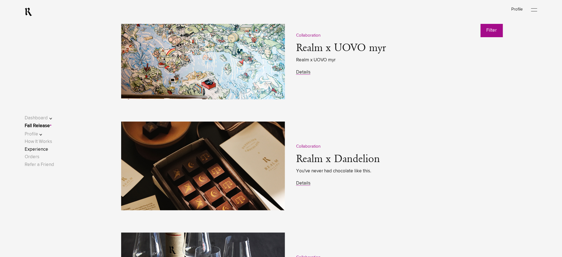
scroll to position [776, 0]
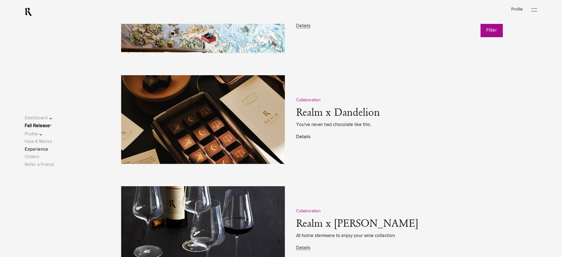
click at [303, 137] on link "Details" at bounding box center [303, 136] width 14 height 5
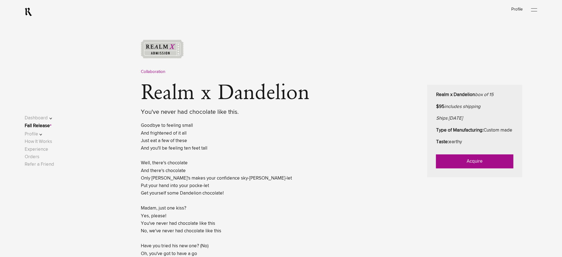
scroll to position [222, 0]
click at [469, 166] on link "Acquire" at bounding box center [474, 161] width 77 height 14
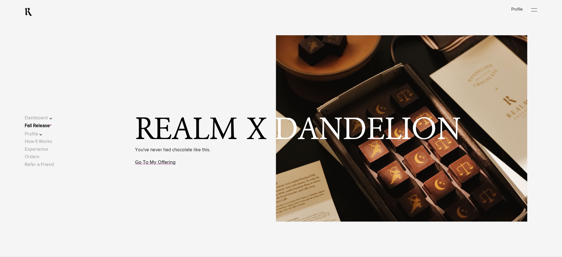
click at [161, 162] on link "Go To My Offering" at bounding box center [155, 162] width 40 height 5
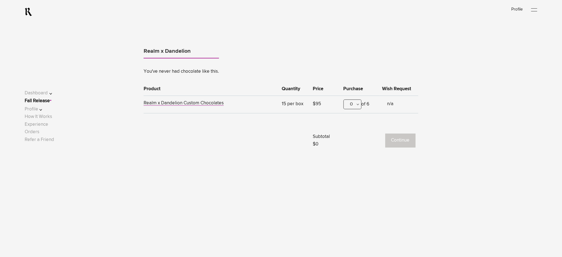
scroll to position [345, 0]
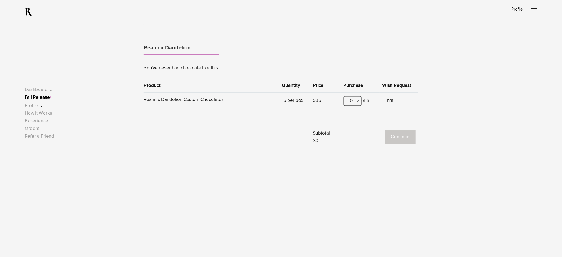
click at [353, 102] on div "0" at bounding box center [352, 101] width 18 height 10
click at [353, 126] on div "1" at bounding box center [352, 128] width 17 height 14
click at [393, 138] on button "Continue" at bounding box center [400, 137] width 30 height 14
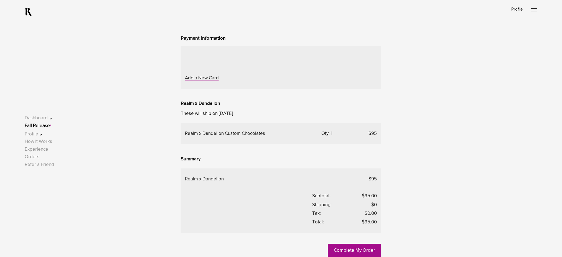
scroll to position [111, 0]
click at [0, 0] on div "Choose Another Saved Shipping Address" at bounding box center [0, 0] width 0 height 0
click at [0, 0] on div "test Test - [PERSON_NAME], 222" at bounding box center [0, 0] width 0 height 0
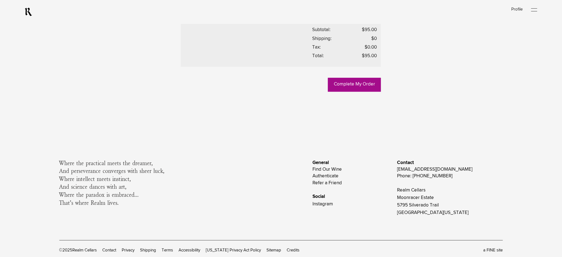
scroll to position [406, 0]
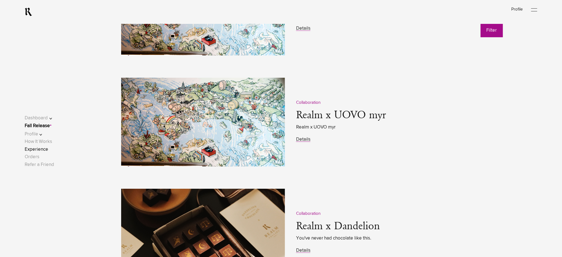
scroll to position [702, 0]
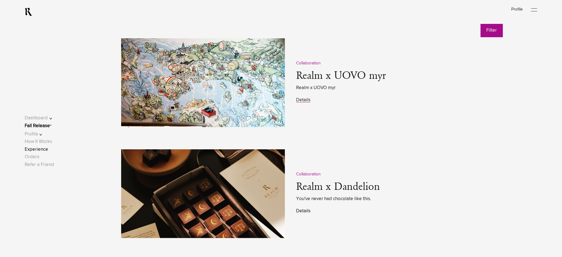
drag, startPoint x: 302, startPoint y: 211, endPoint x: 315, endPoint y: 197, distance: 19.6
click at [302, 212] on link "Details" at bounding box center [303, 210] width 14 height 5
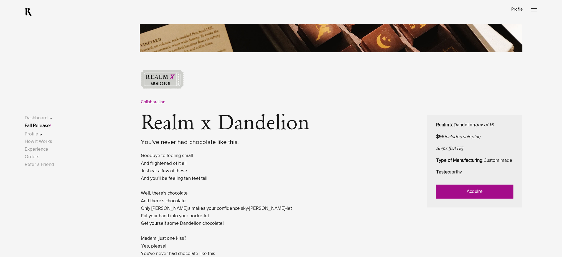
scroll to position [259, 0]
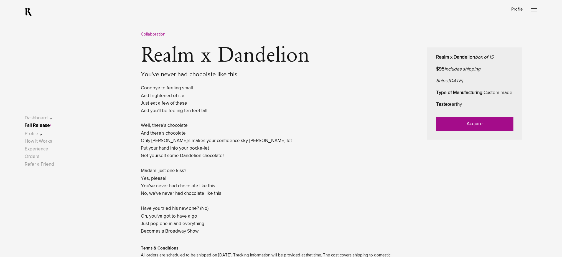
click at [446, 131] on link "Acquire" at bounding box center [474, 124] width 77 height 14
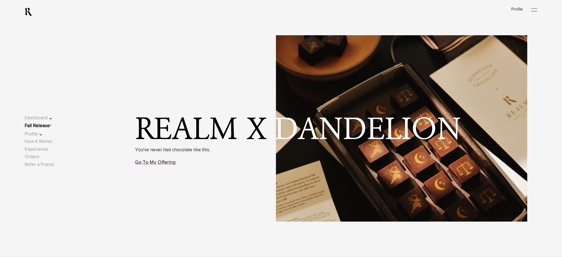
click at [164, 164] on link "Go To My Offering" at bounding box center [155, 162] width 40 height 5
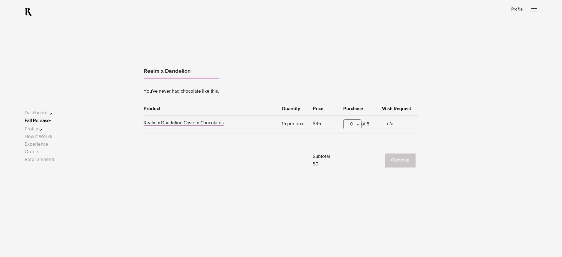
scroll to position [345, 0]
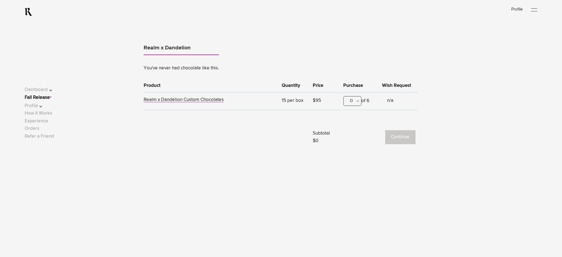
click at [346, 104] on div "0" at bounding box center [352, 101] width 18 height 10
drag, startPoint x: 348, startPoint y: 128, endPoint x: 357, endPoint y: 131, distance: 10.0
click at [348, 129] on div "1" at bounding box center [352, 128] width 17 height 14
click at [389, 141] on button "Continue" at bounding box center [400, 137] width 30 height 14
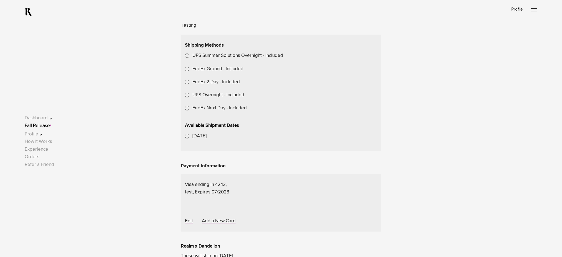
scroll to position [74, 0]
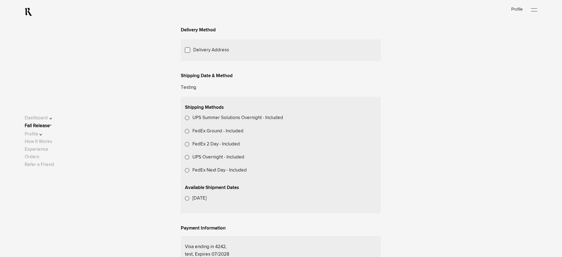
click at [0, 0] on div "Choose Another Saved Shipping Address" at bounding box center [0, 0] width 0 height 0
click at [0, 0] on div "test Test - [PERSON_NAME], 222" at bounding box center [0, 0] width 0 height 0
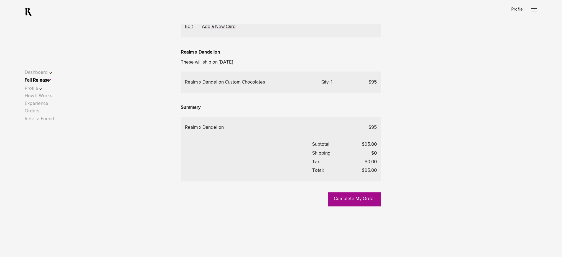
scroll to position [259, 0]
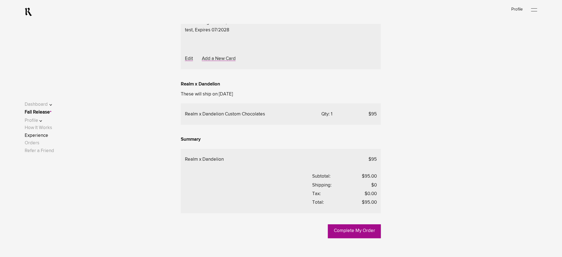
drag, startPoint x: 47, startPoint y: 149, endPoint x: 50, endPoint y: 142, distance: 7.6
click at [47, 138] on link "Experience" at bounding box center [37, 135] width 24 height 5
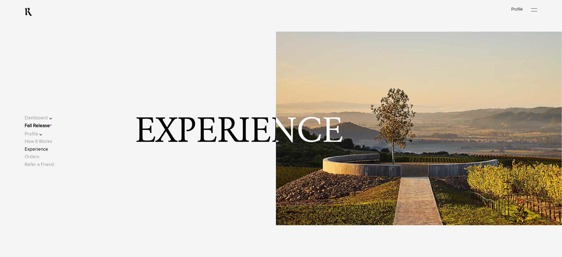
click at [45, 149] on link "Experience" at bounding box center [37, 149] width 24 height 5
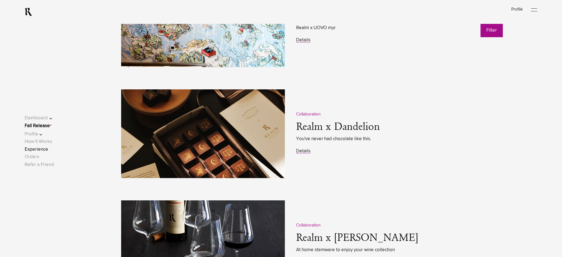
scroll to position [776, 0]
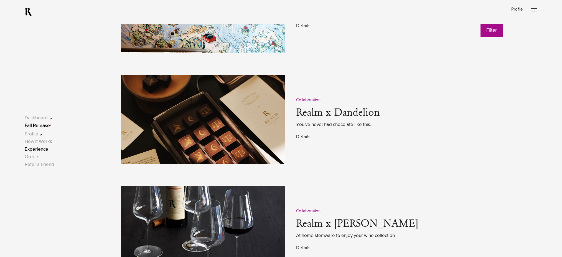
click at [303, 136] on link "Details" at bounding box center [303, 136] width 14 height 5
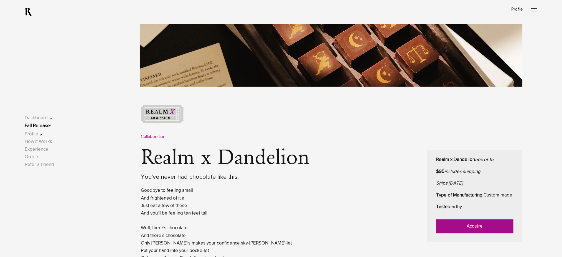
scroll to position [222, 0]
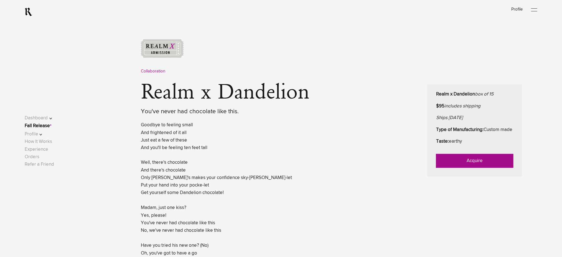
click at [456, 167] on link "Acquire" at bounding box center [474, 161] width 77 height 14
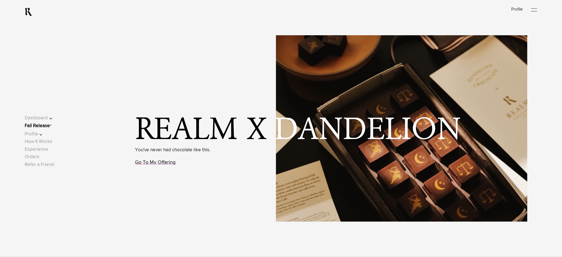
click at [168, 162] on link "Go To My Offering" at bounding box center [155, 162] width 40 height 5
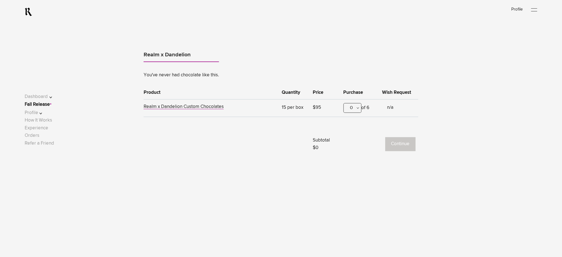
scroll to position [345, 0]
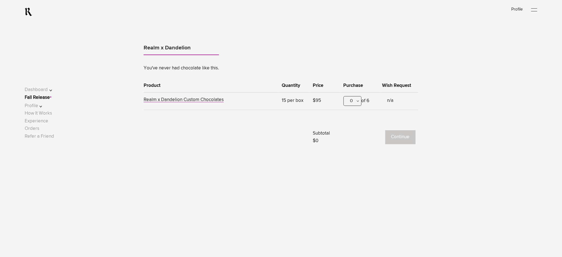
click at [347, 102] on div "0" at bounding box center [352, 101] width 18 height 10
click at [350, 128] on div "1" at bounding box center [352, 128] width 17 height 14
click at [402, 136] on button "Continue" at bounding box center [400, 137] width 30 height 14
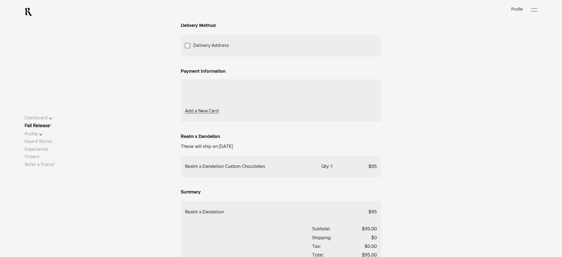
scroll to position [111, 0]
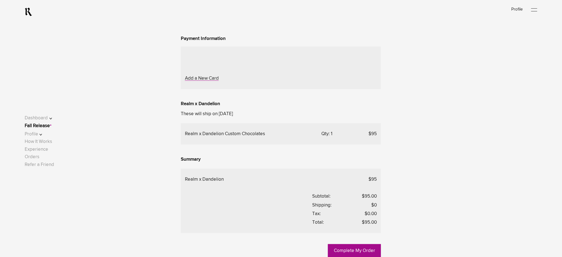
click at [0, 0] on span "Choose Another Saved Shipping Address" at bounding box center [0, 0] width 0 height 0
click at [0, 0] on div "test Test - [PERSON_NAME], 222" at bounding box center [0, 0] width 0 height 0
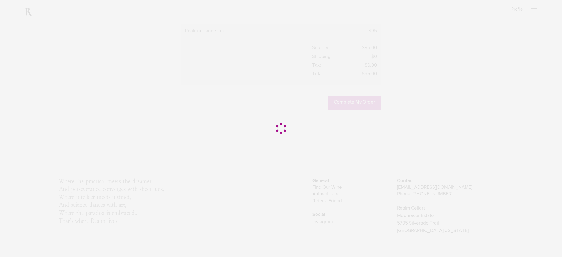
scroll to position [406, 0]
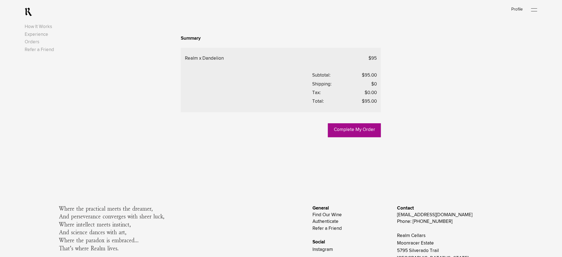
scroll to position [375, 0]
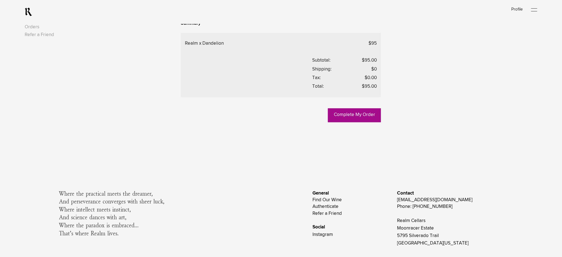
click at [43, 22] on link "Experience" at bounding box center [37, 19] width 24 height 5
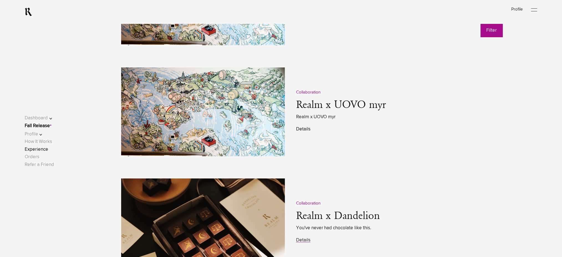
scroll to position [739, 0]
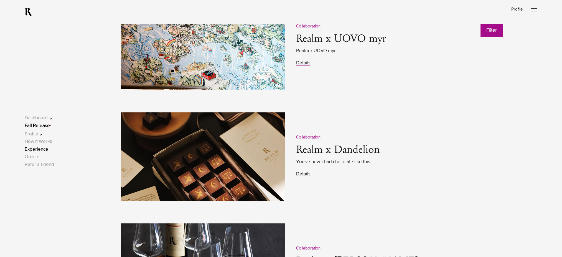
click at [304, 172] on link "Details" at bounding box center [303, 174] width 14 height 5
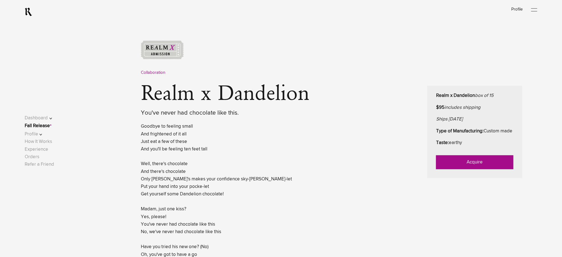
scroll to position [222, 0]
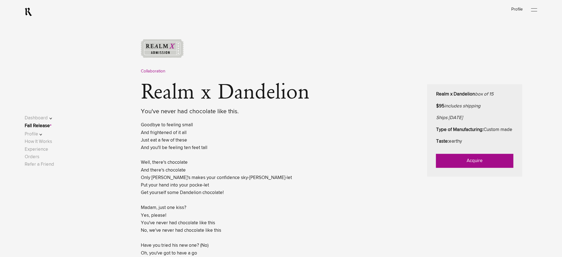
click at [445, 168] on link "Acquire" at bounding box center [474, 161] width 77 height 14
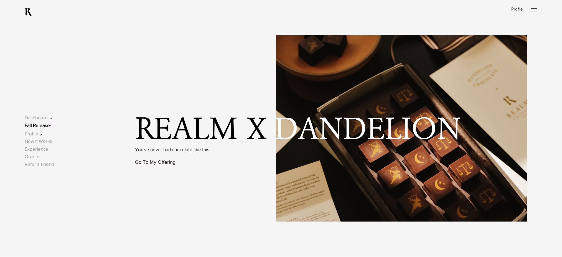
click at [170, 162] on link "Go To My Offering" at bounding box center [155, 162] width 40 height 5
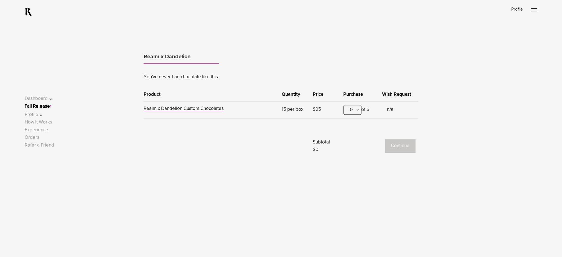
scroll to position [345, 0]
